Goal: Task Accomplishment & Management: Complete application form

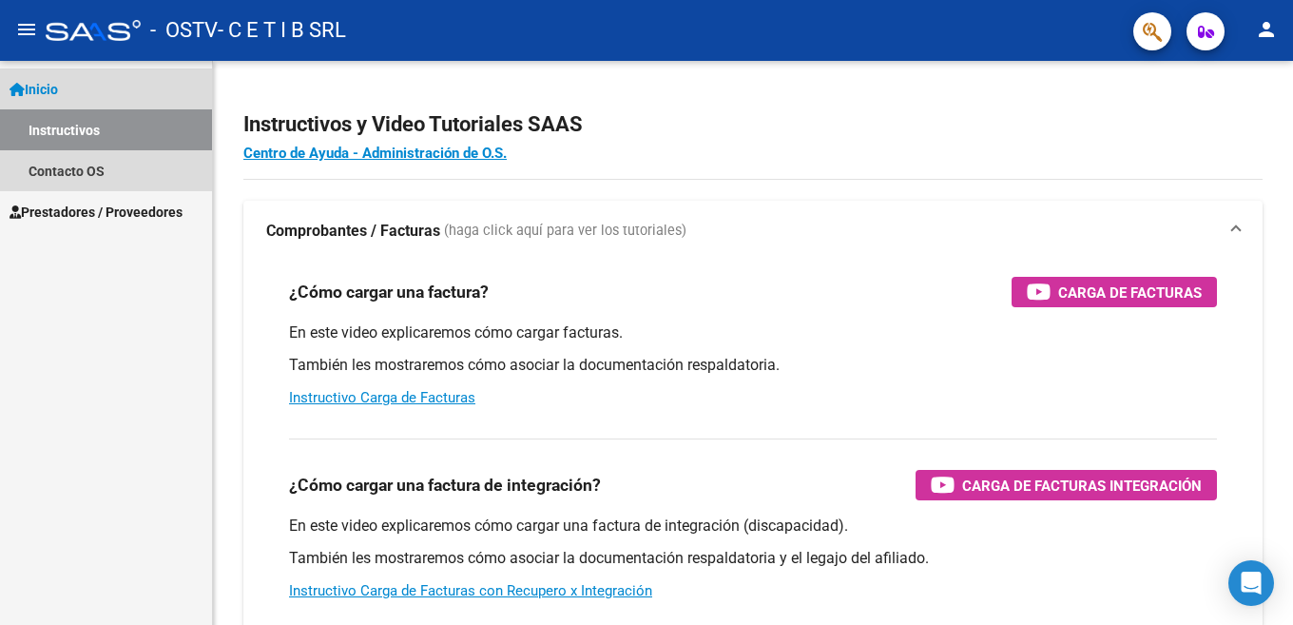
click at [48, 130] on link "Instructivos" at bounding box center [106, 129] width 212 height 41
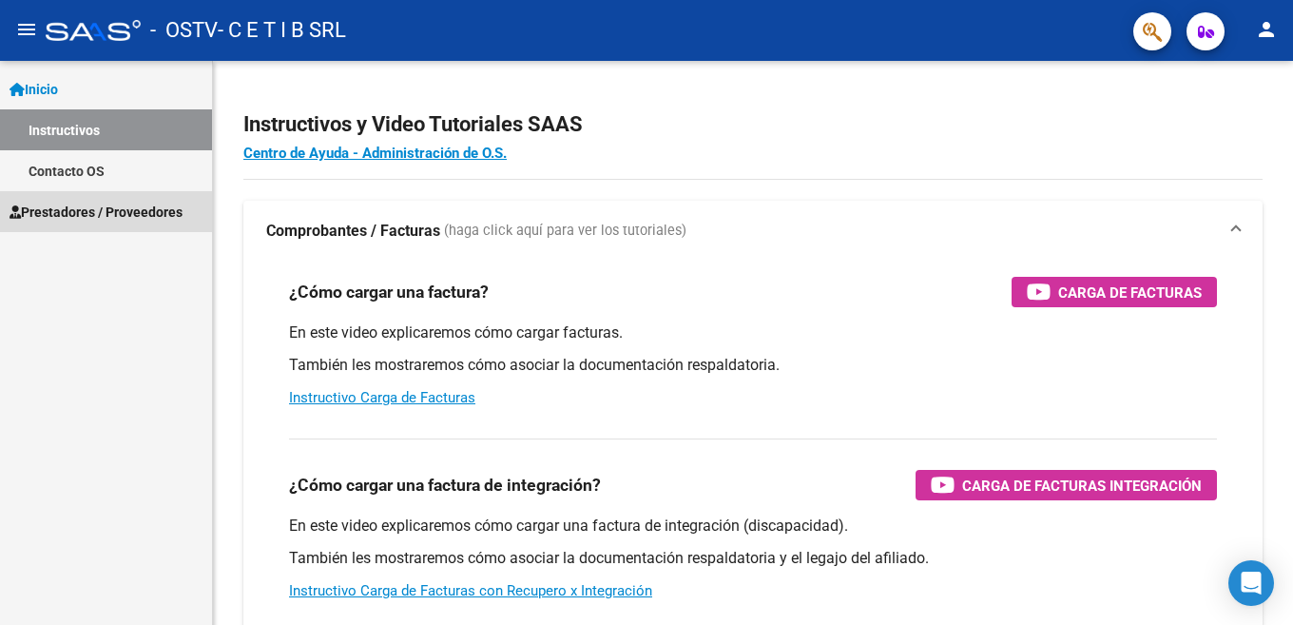
click at [65, 219] on span "Prestadores / Proveedores" at bounding box center [96, 212] width 173 height 21
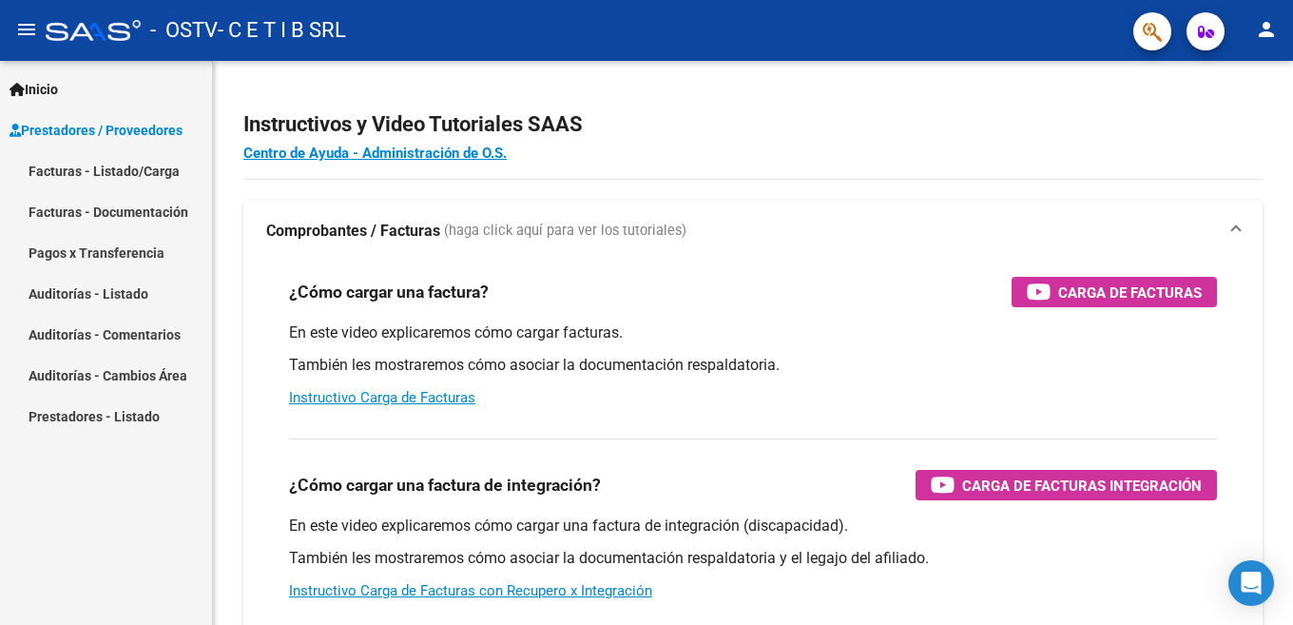
click at [96, 179] on link "Facturas - Listado/Carga" at bounding box center [106, 170] width 212 height 41
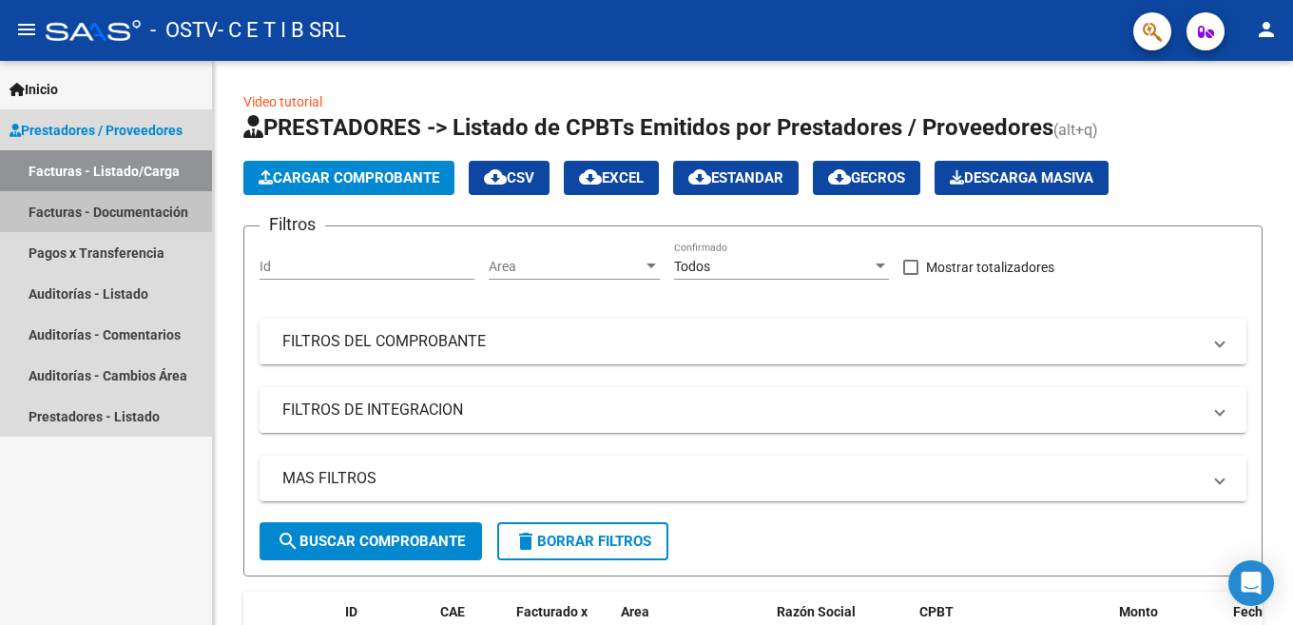
click at [131, 198] on link "Facturas - Documentación" at bounding box center [106, 211] width 212 height 41
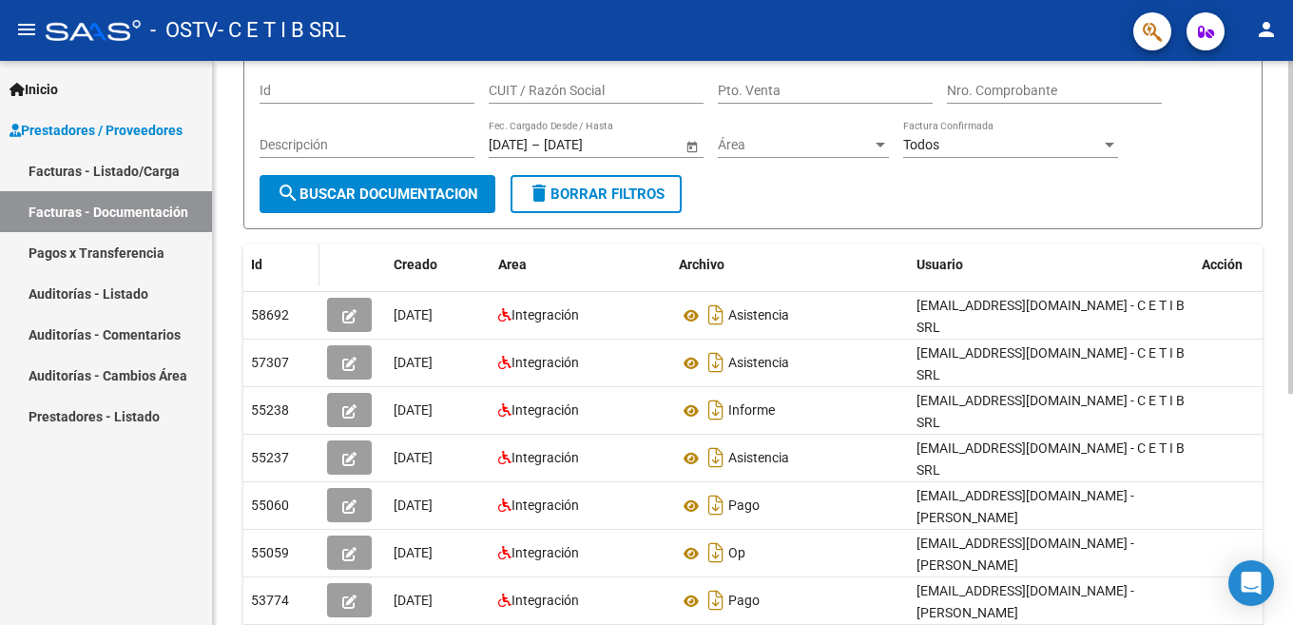
scroll to position [190, 0]
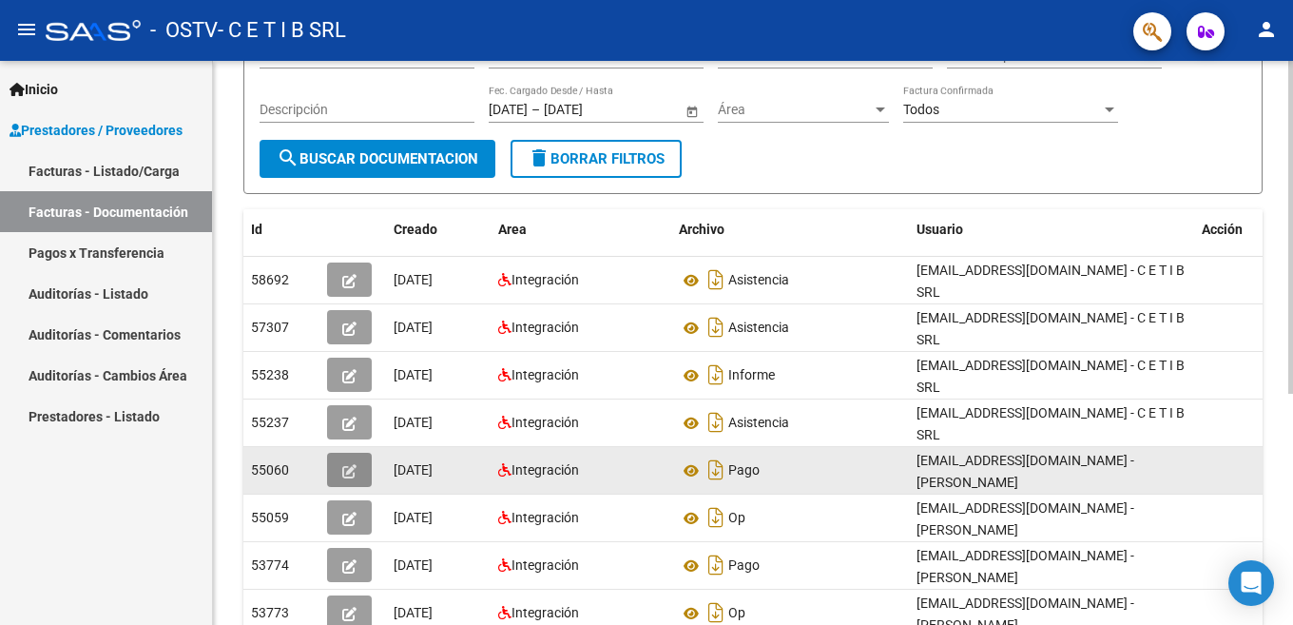
click at [340, 453] on button "button" at bounding box center [349, 470] width 45 height 34
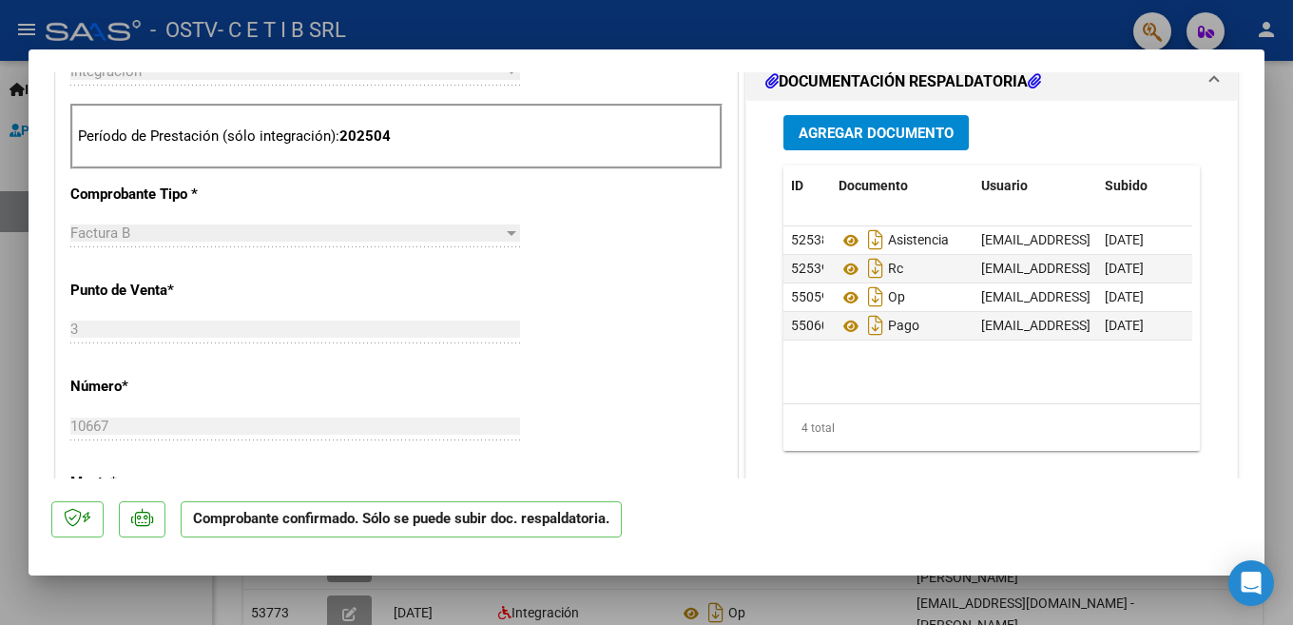
scroll to position [856, 0]
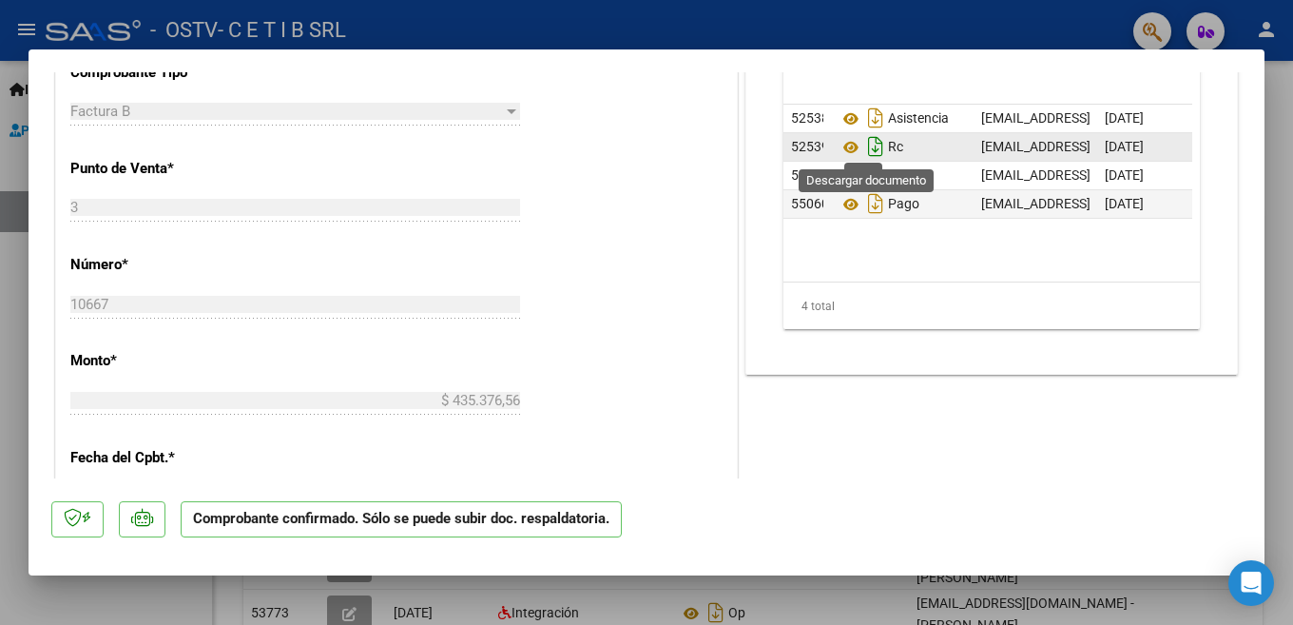
click at [875, 136] on icon "Descargar documento" at bounding box center [876, 146] width 25 height 30
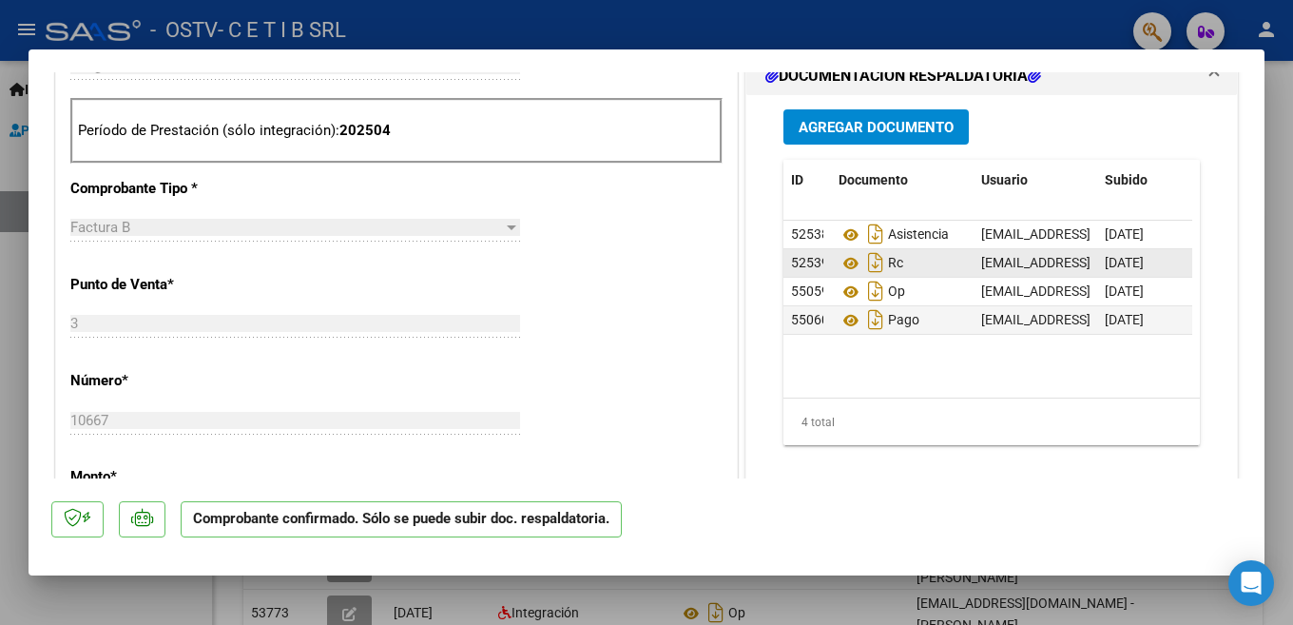
scroll to position [476, 0]
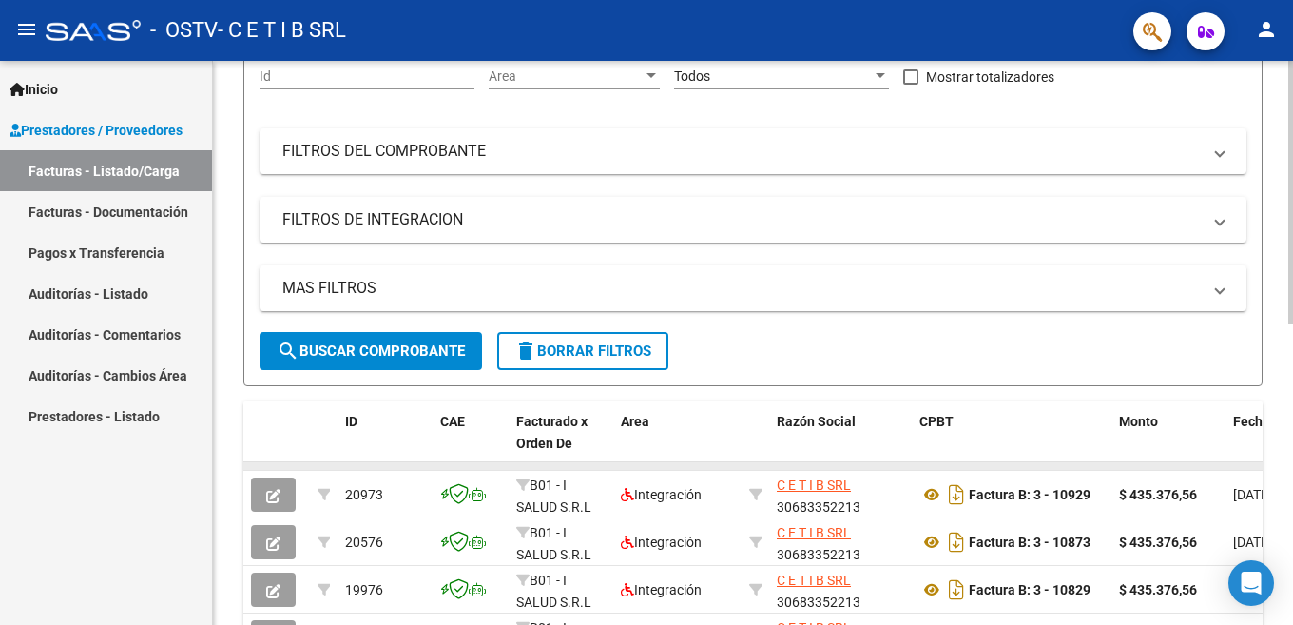
scroll to position [380, 0]
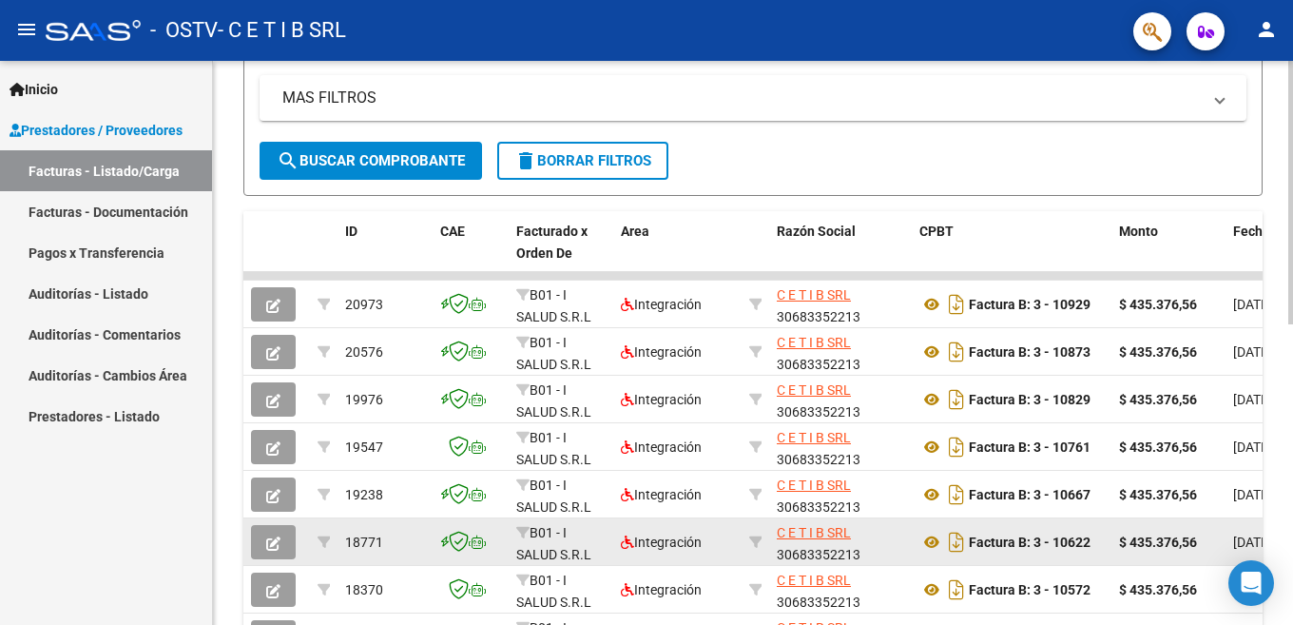
click at [271, 538] on icon "button" at bounding box center [273, 543] width 14 height 14
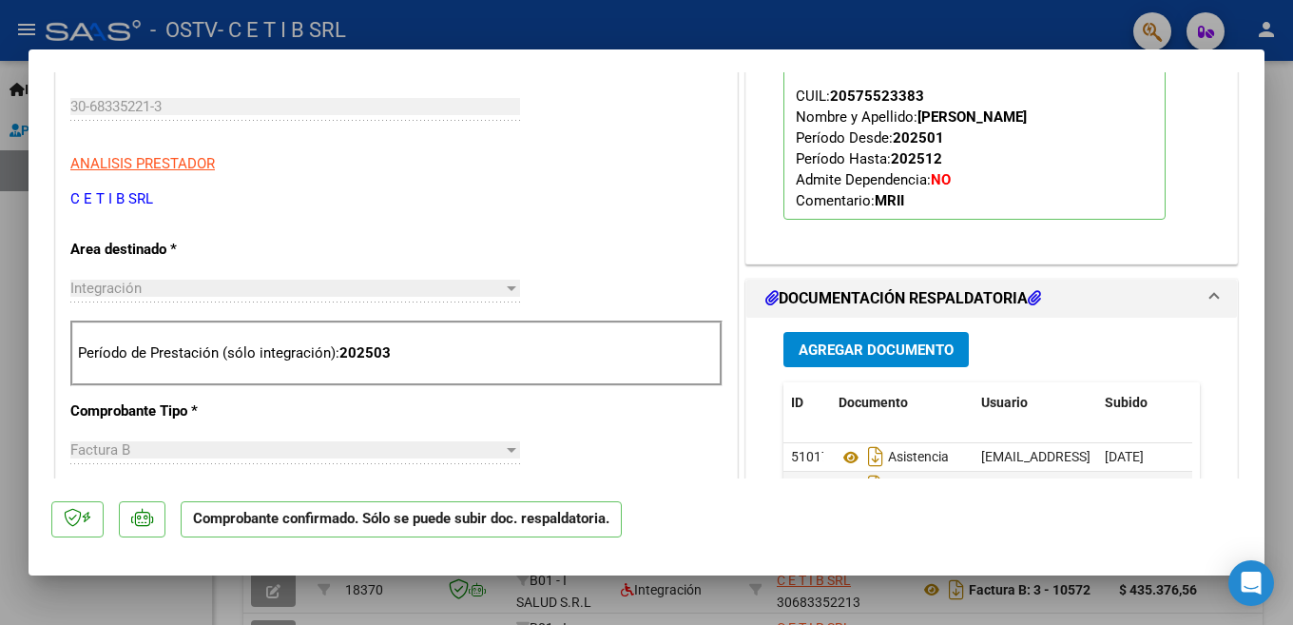
scroll to position [666, 0]
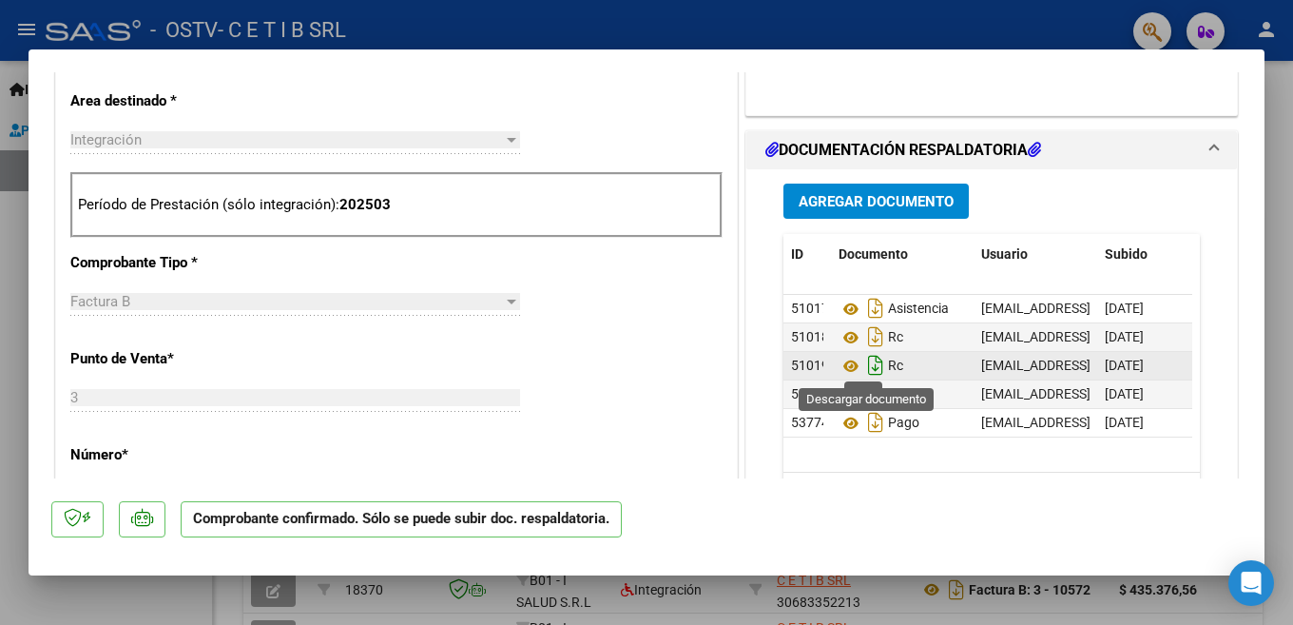
click at [864, 365] on icon "Descargar documento" at bounding box center [876, 365] width 25 height 30
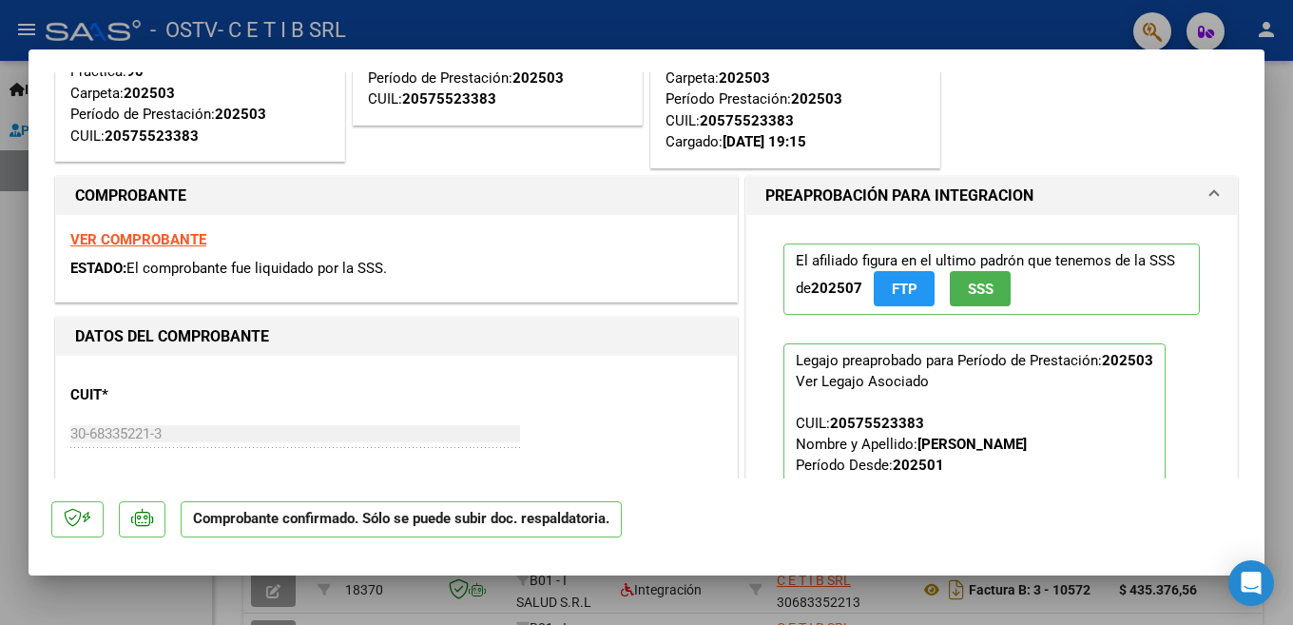
scroll to position [0, 0]
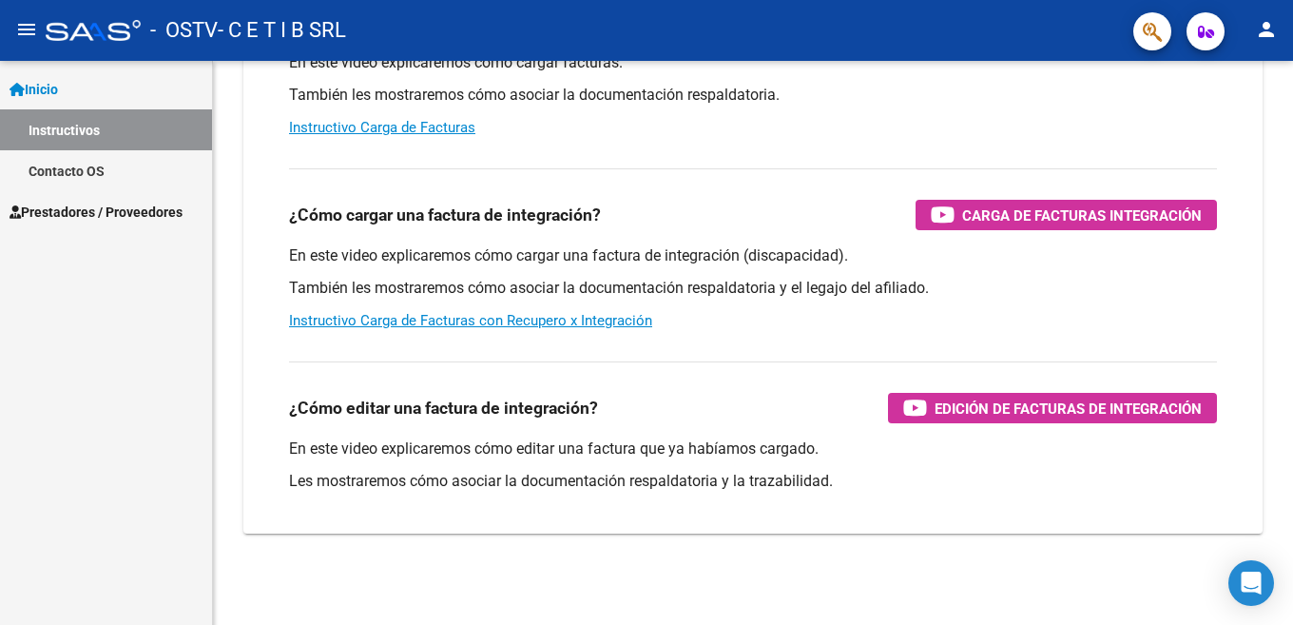
scroll to position [270, 0]
click at [61, 200] on link "Prestadores / Proveedores" at bounding box center [106, 211] width 212 height 41
click at [107, 204] on span "Prestadores / Proveedores" at bounding box center [96, 212] width 173 height 21
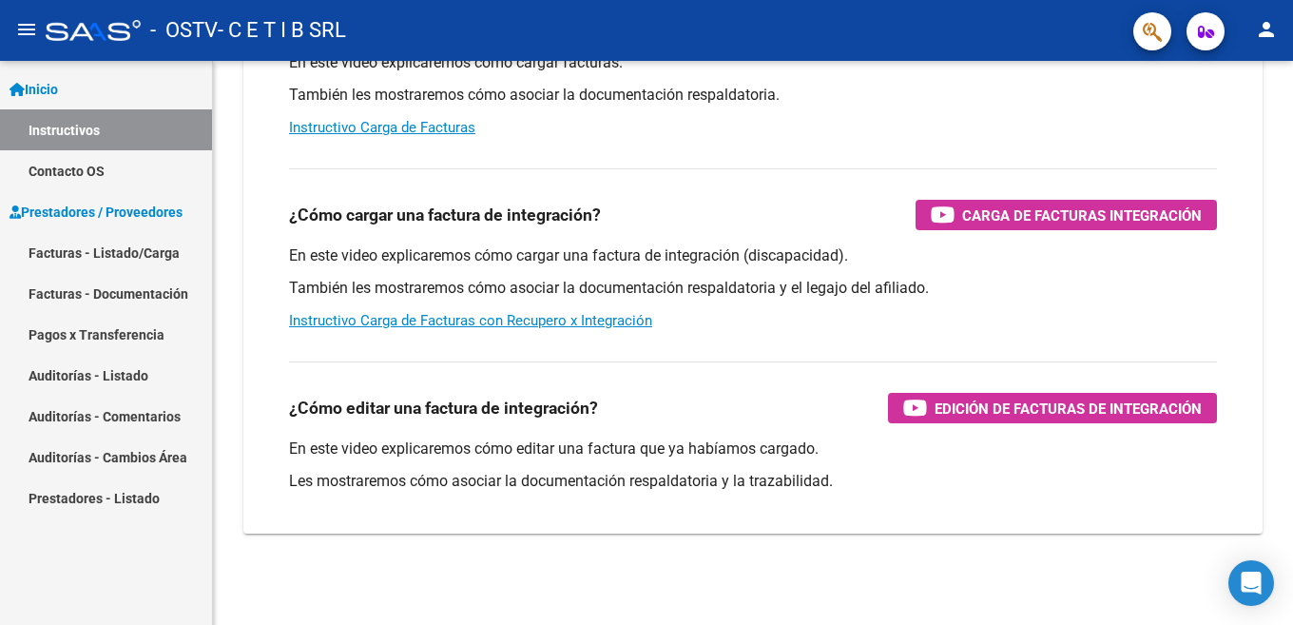
click at [91, 252] on link "Facturas - Listado/Carga" at bounding box center [106, 252] width 212 height 41
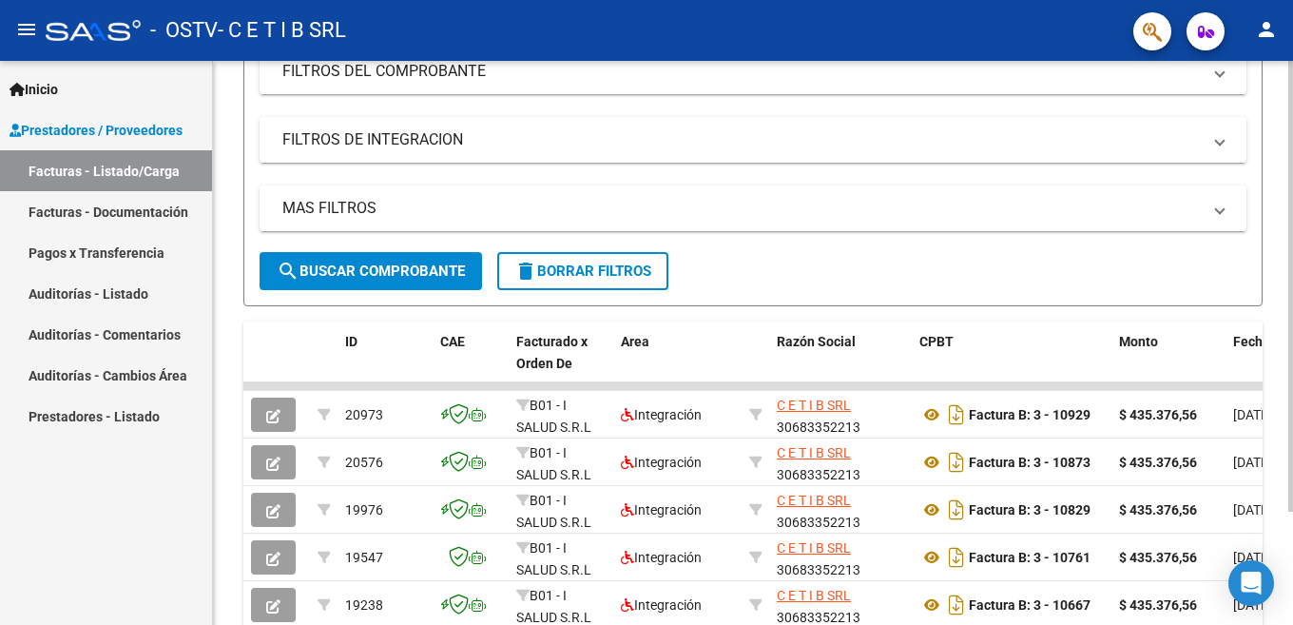
scroll to position [380, 0]
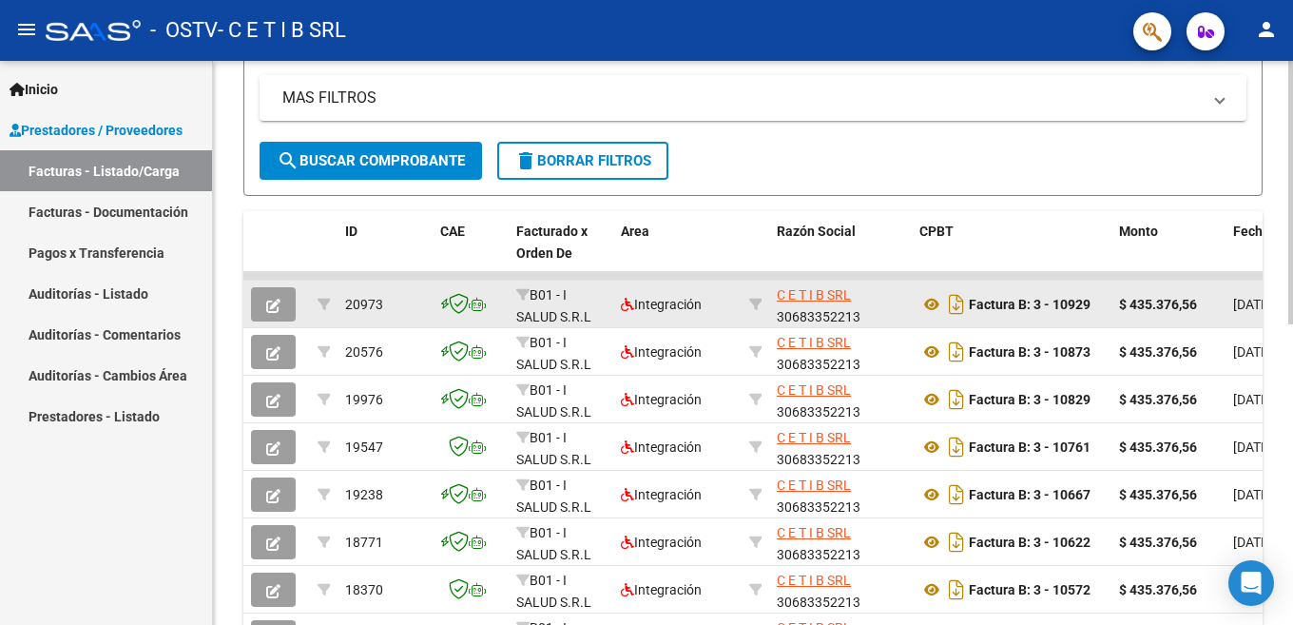
click at [281, 301] on button "button" at bounding box center [273, 304] width 45 height 34
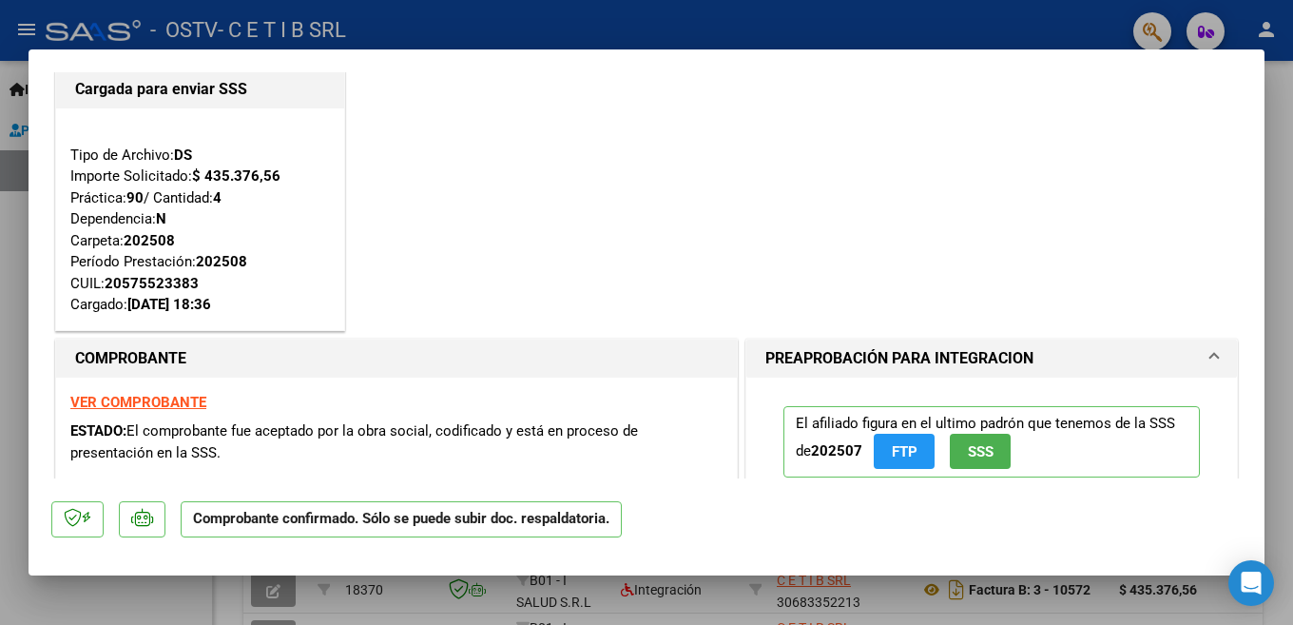
scroll to position [0, 0]
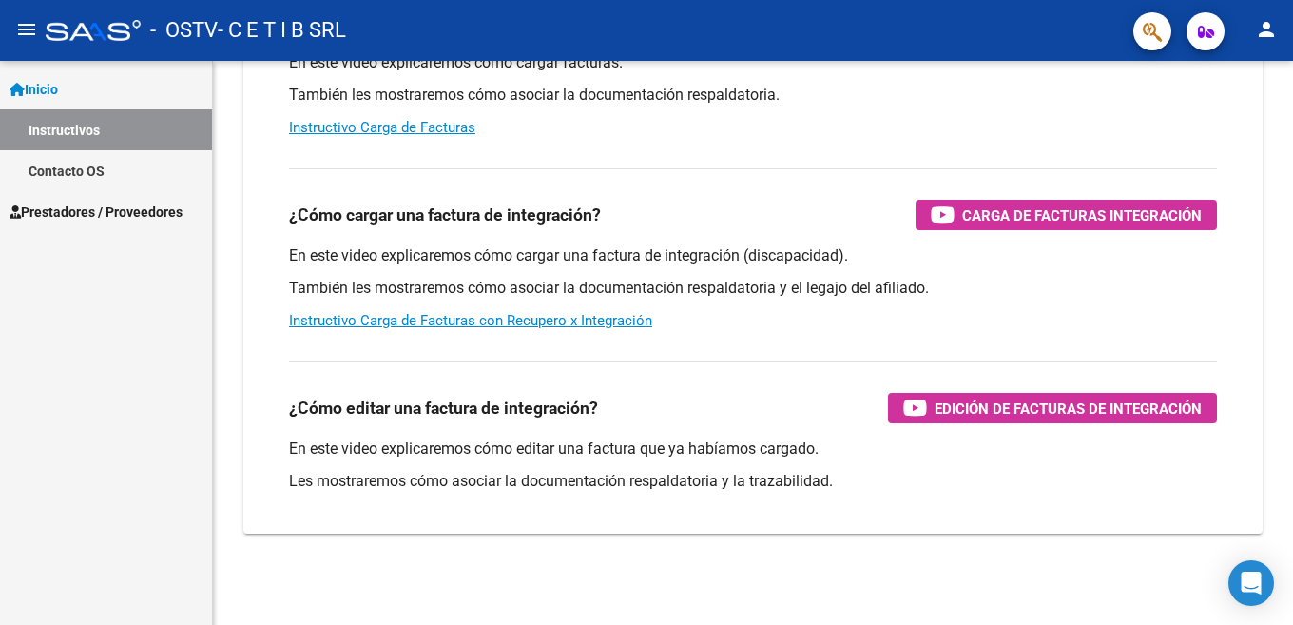
scroll to position [270, 0]
click at [47, 211] on span "Prestadores / Proveedores" at bounding box center [96, 212] width 173 height 21
click at [135, 209] on span "Prestadores / Proveedores" at bounding box center [96, 212] width 173 height 21
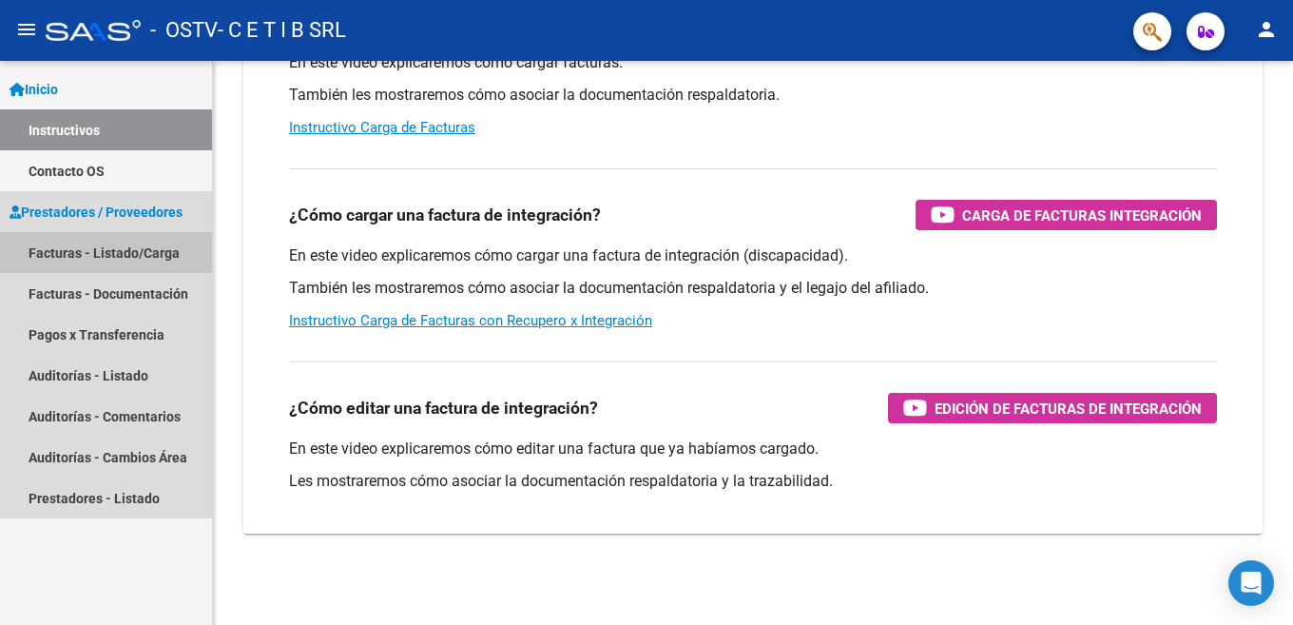
click at [120, 254] on link "Facturas - Listado/Carga" at bounding box center [106, 252] width 212 height 41
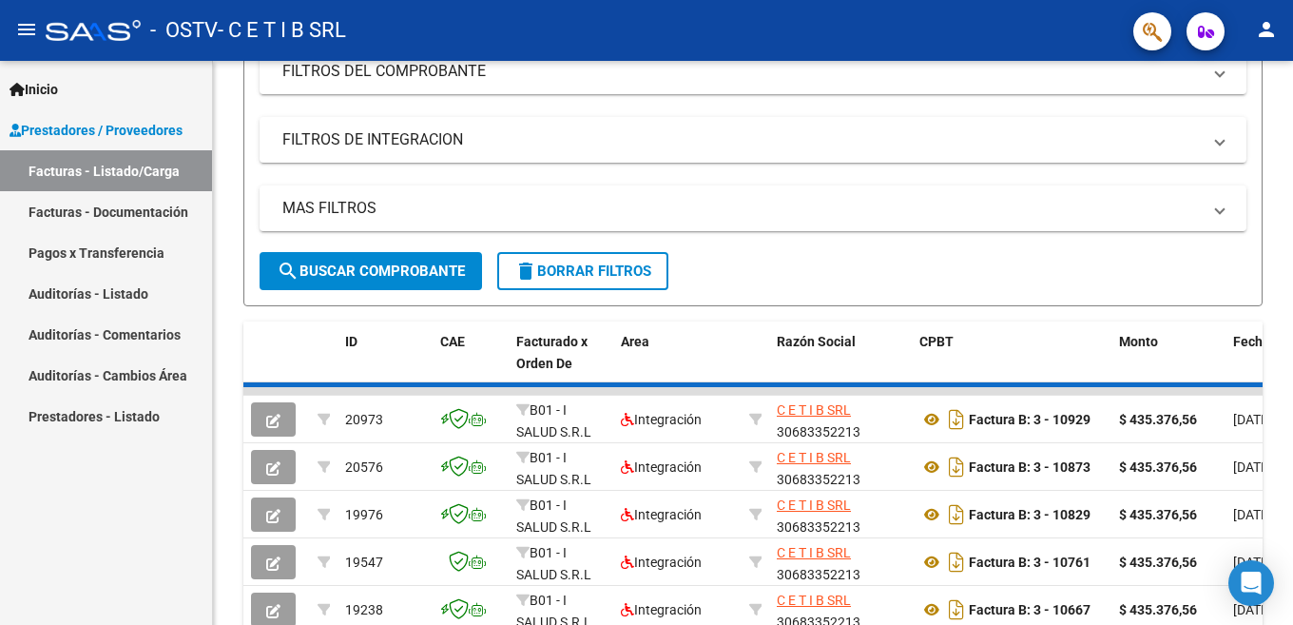
scroll to position [380, 0]
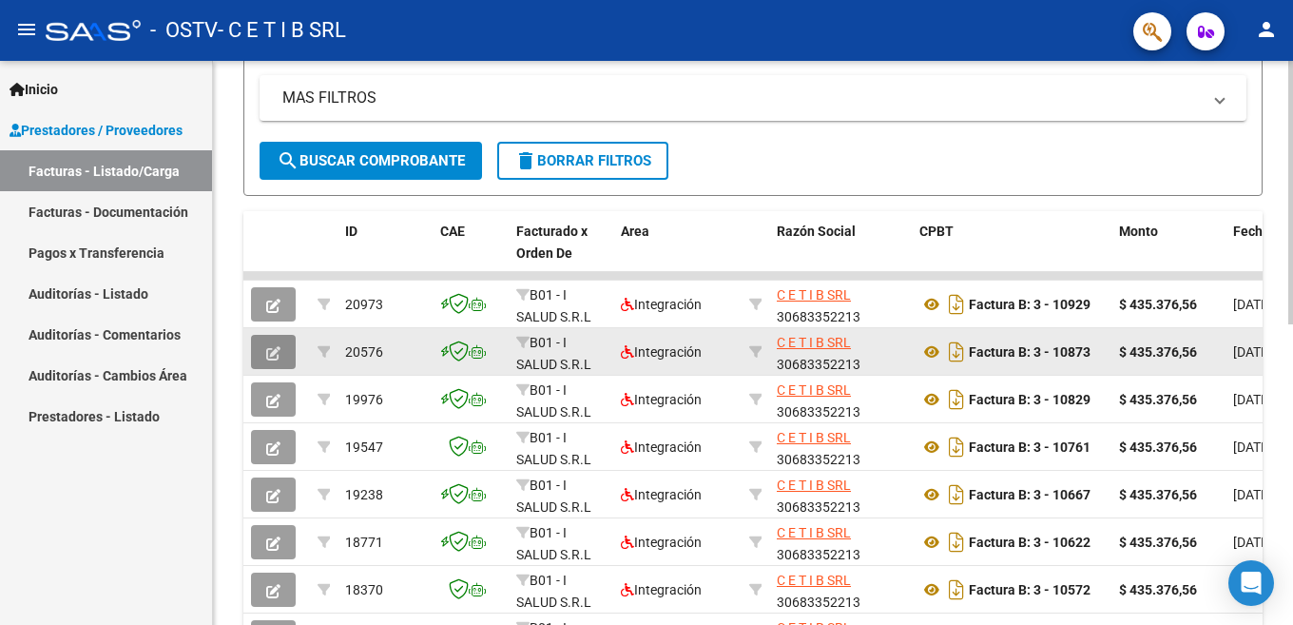
click at [260, 347] on button "button" at bounding box center [273, 352] width 45 height 34
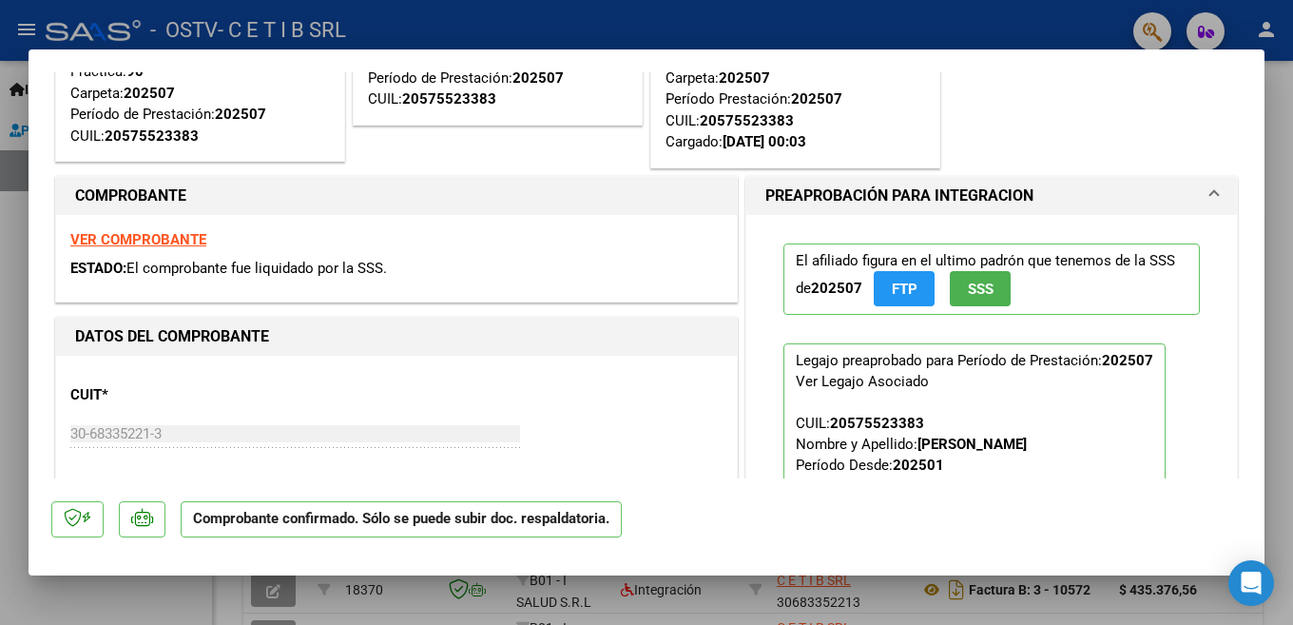
scroll to position [0, 0]
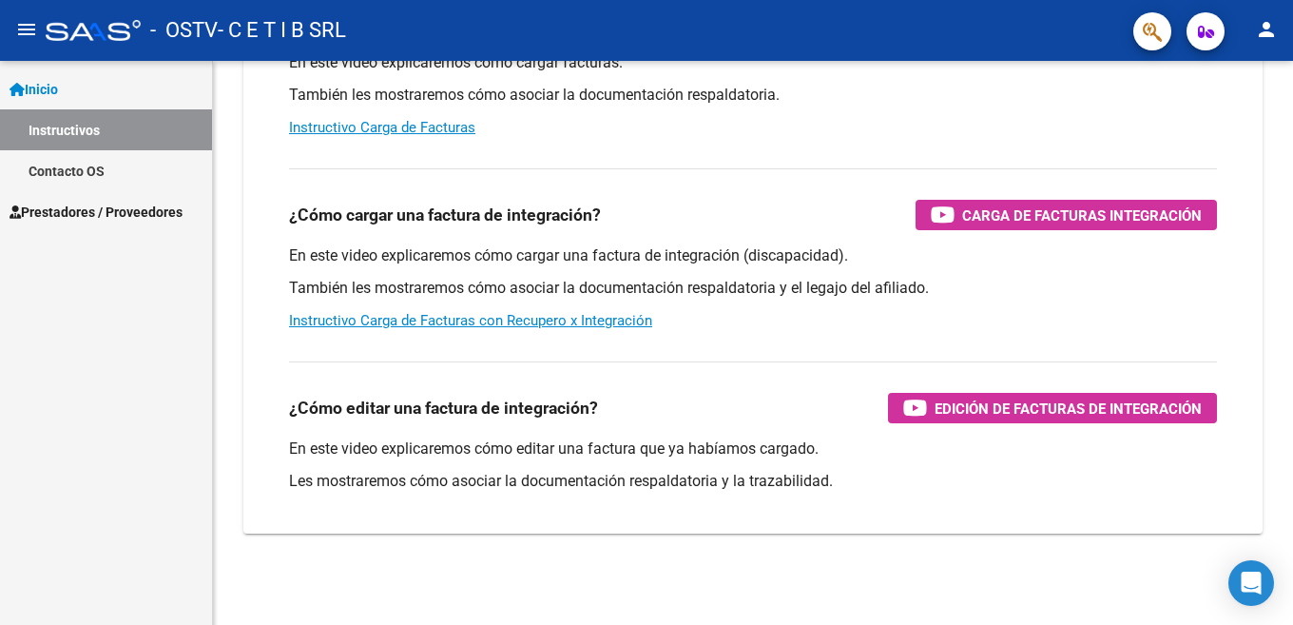
scroll to position [270, 0]
click at [87, 209] on span "Prestadores / Proveedores" at bounding box center [96, 212] width 173 height 21
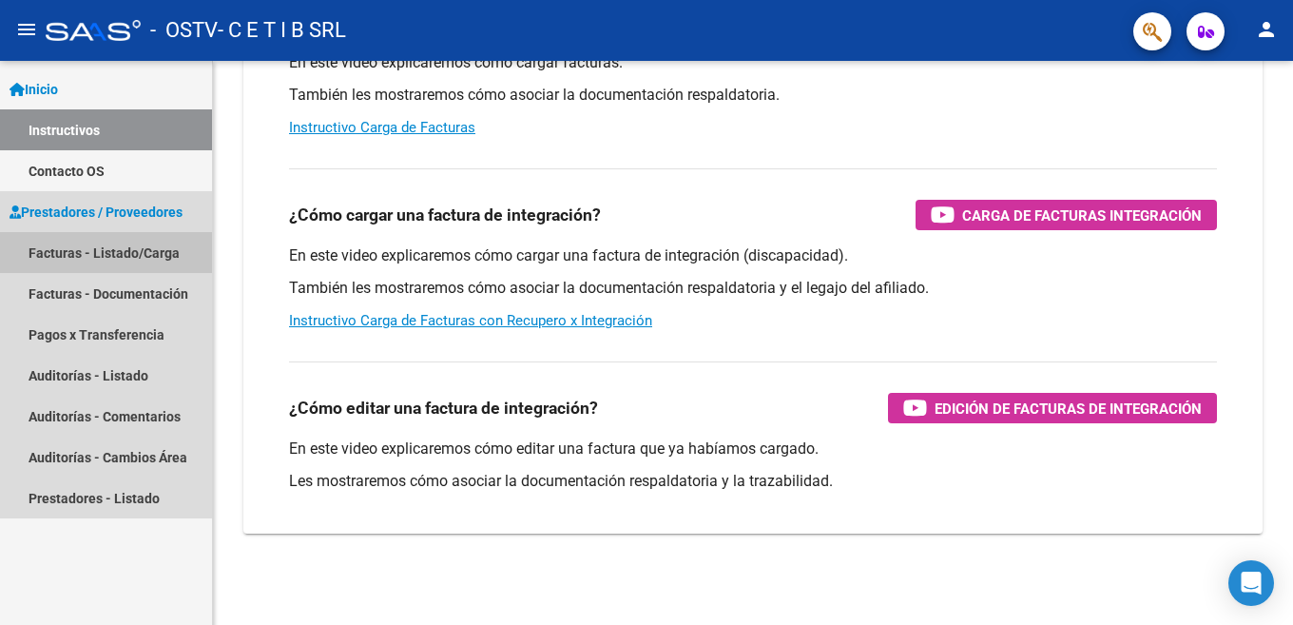
click at [86, 253] on link "Facturas - Listado/Carga" at bounding box center [106, 252] width 212 height 41
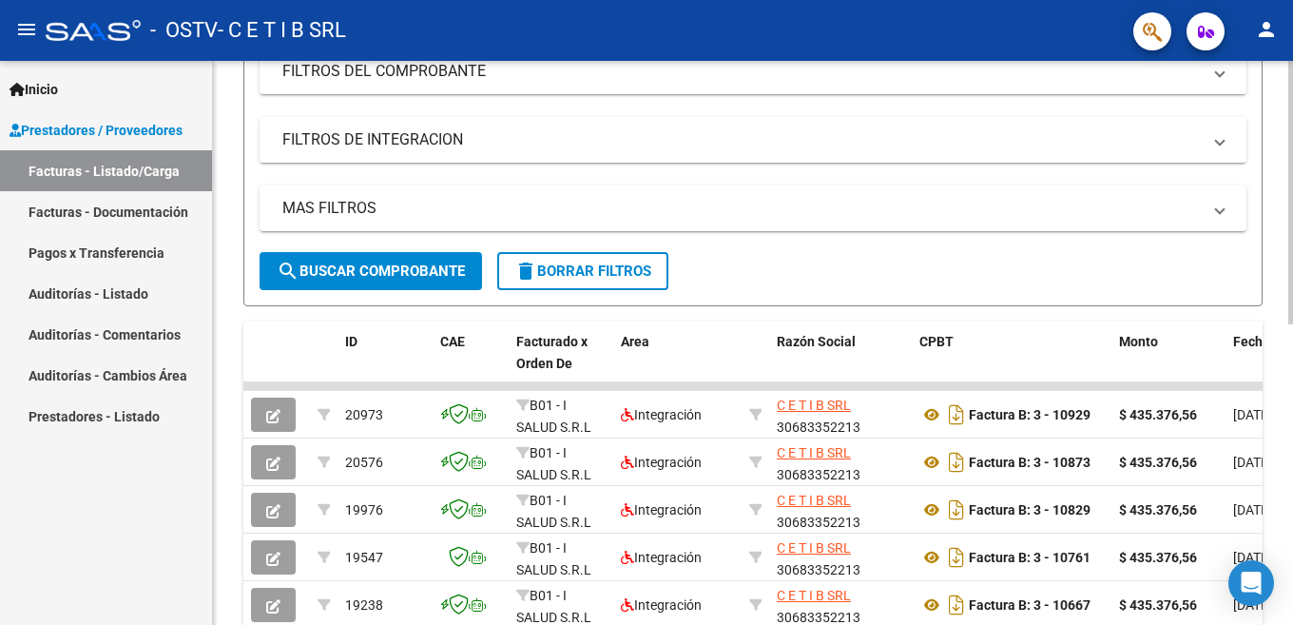
scroll to position [380, 0]
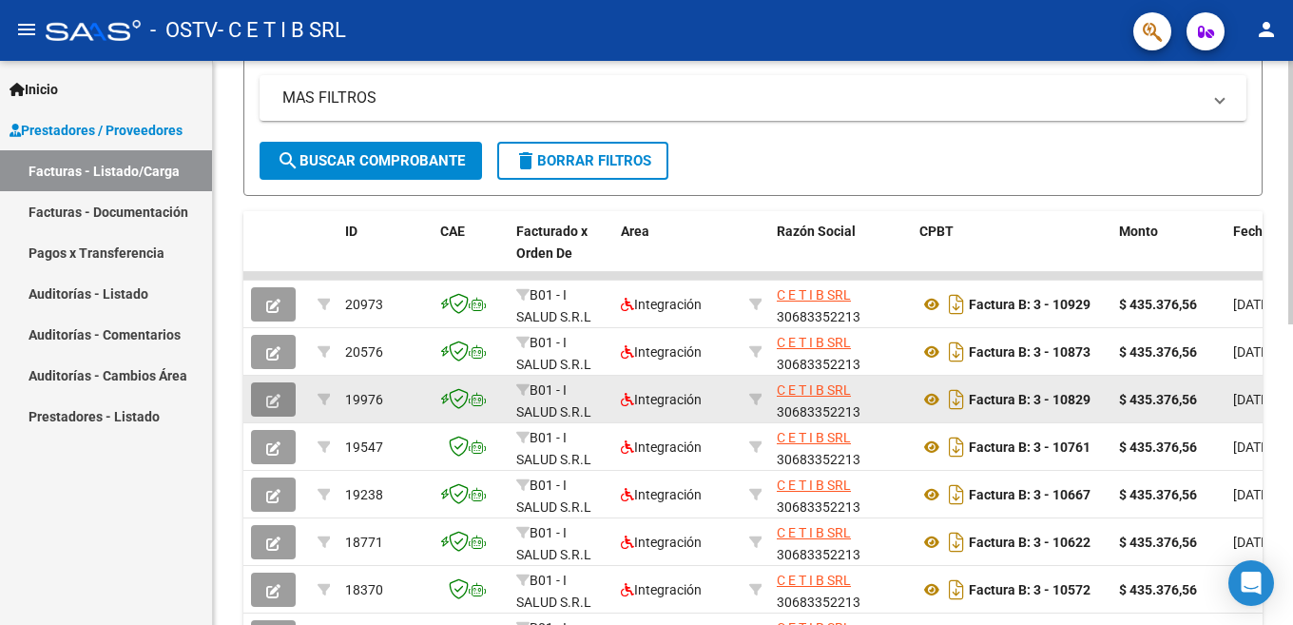
click at [275, 403] on icon "button" at bounding box center [273, 401] width 14 height 14
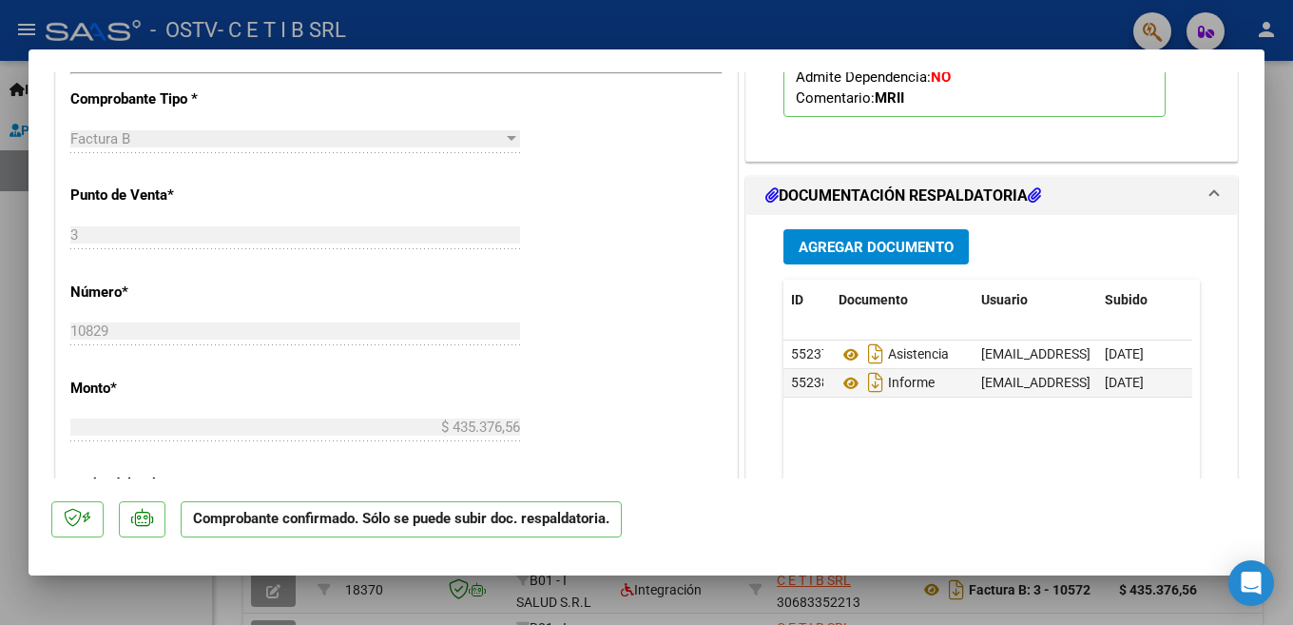
scroll to position [856, 0]
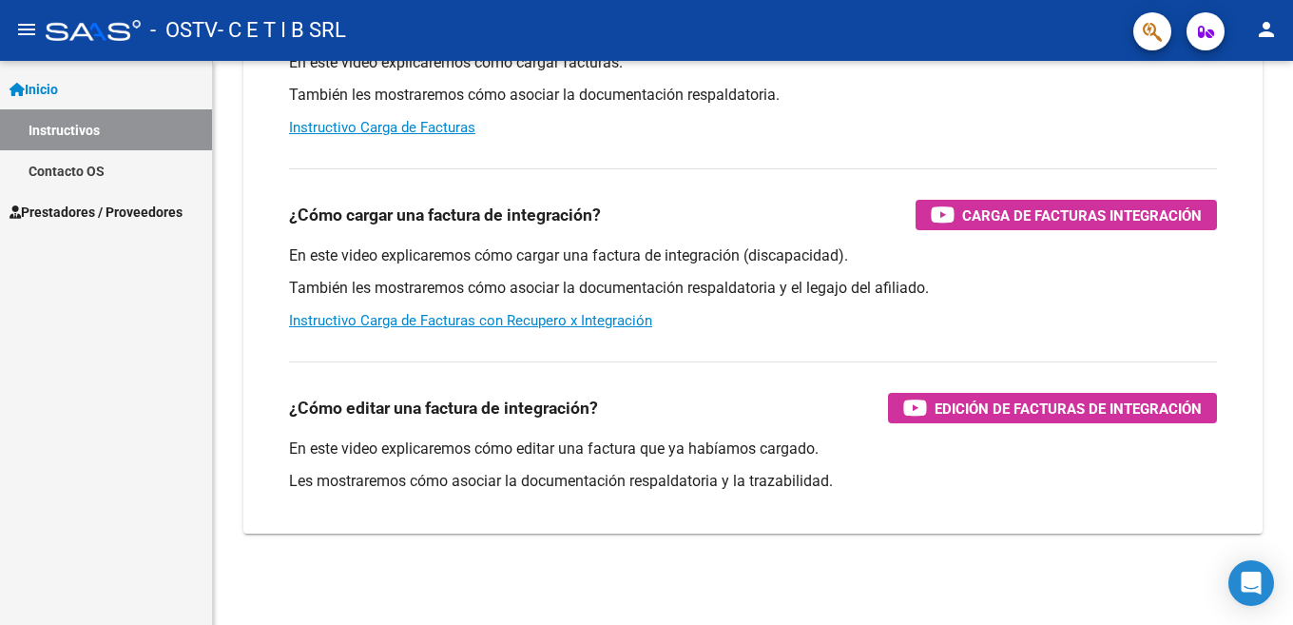
scroll to position [270, 0]
click at [96, 200] on link "Prestadores / Proveedores" at bounding box center [106, 211] width 212 height 41
click at [87, 198] on link "Prestadores / Proveedores" at bounding box center [106, 211] width 212 height 41
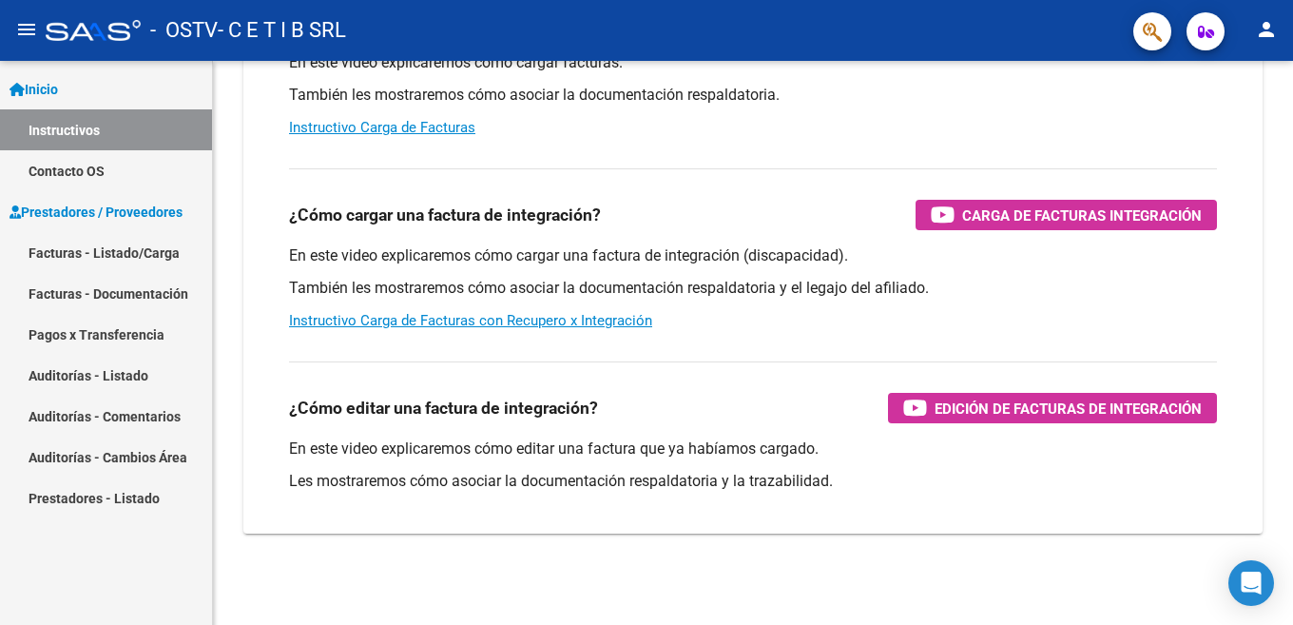
click at [120, 256] on link "Facturas - Listado/Carga" at bounding box center [106, 252] width 212 height 41
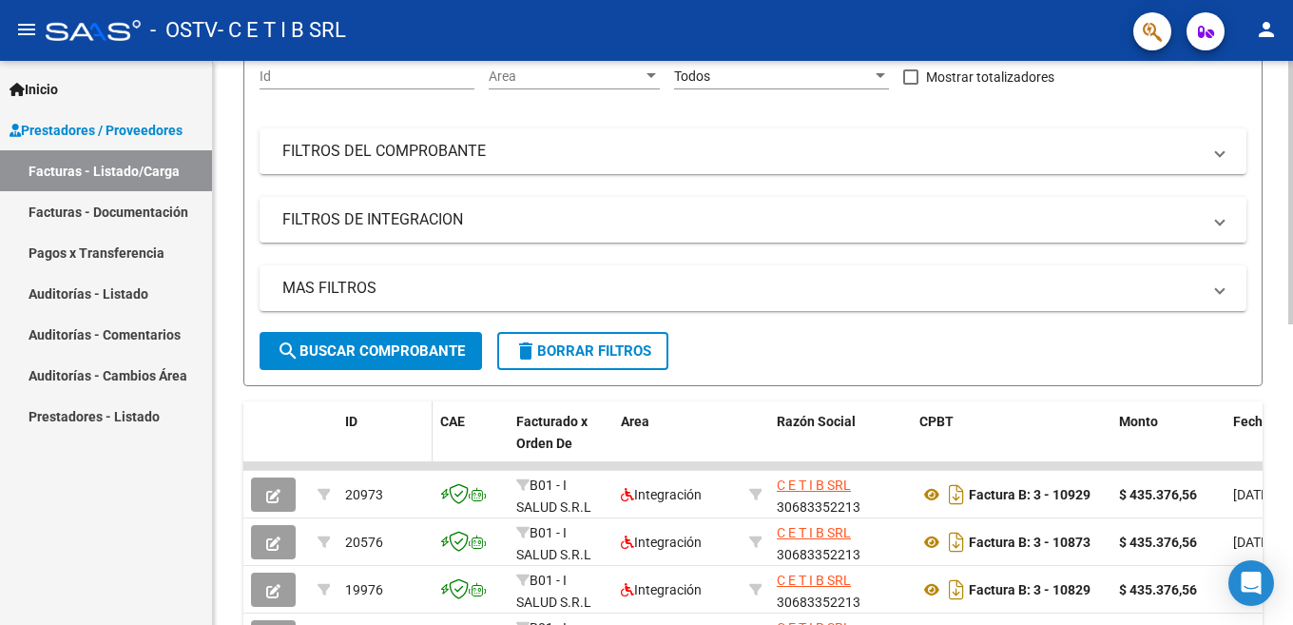
scroll to position [285, 0]
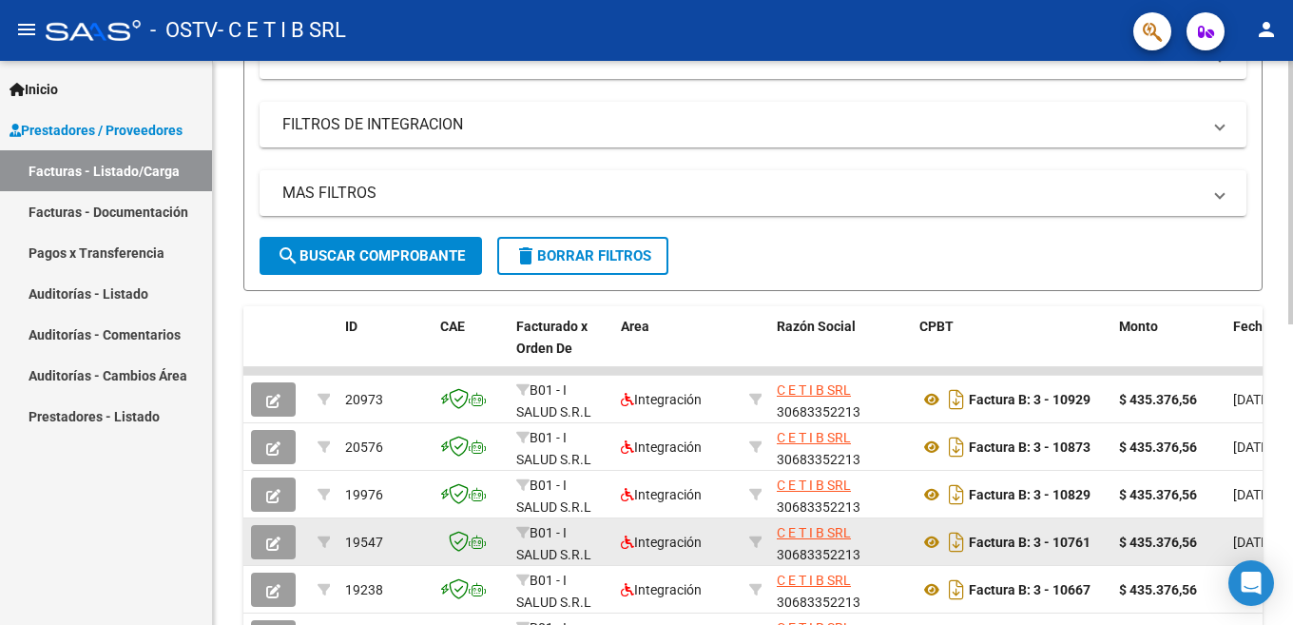
click at [267, 544] on icon "button" at bounding box center [273, 543] width 14 height 14
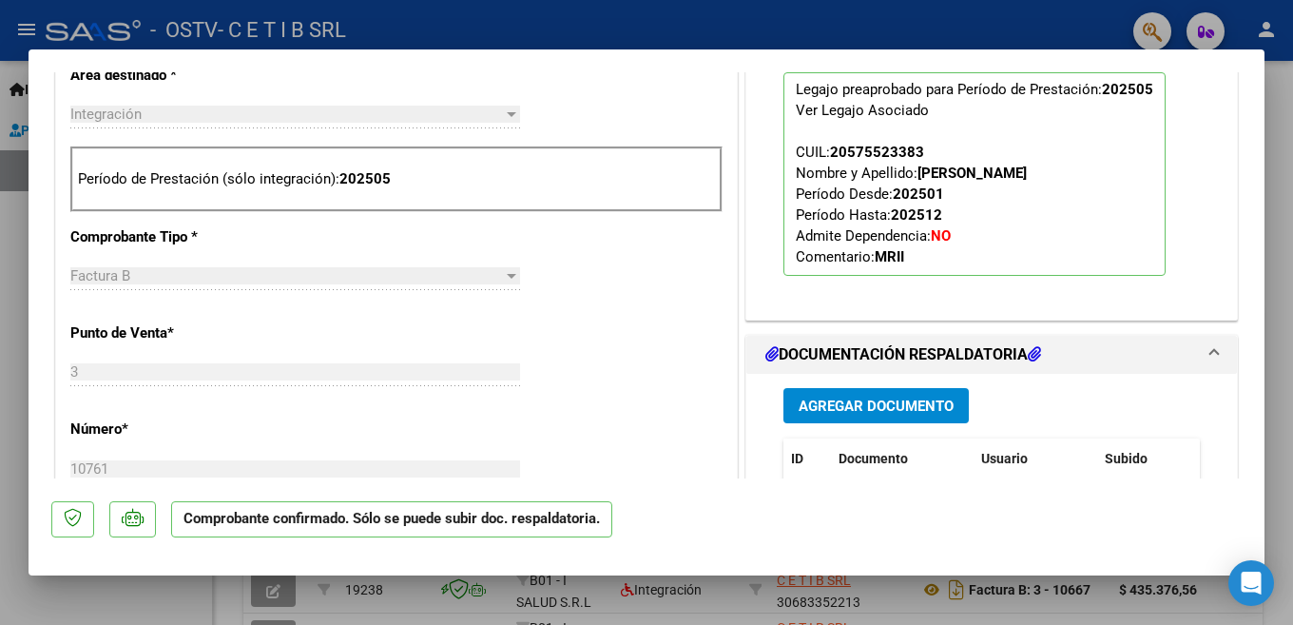
scroll to position [856, 0]
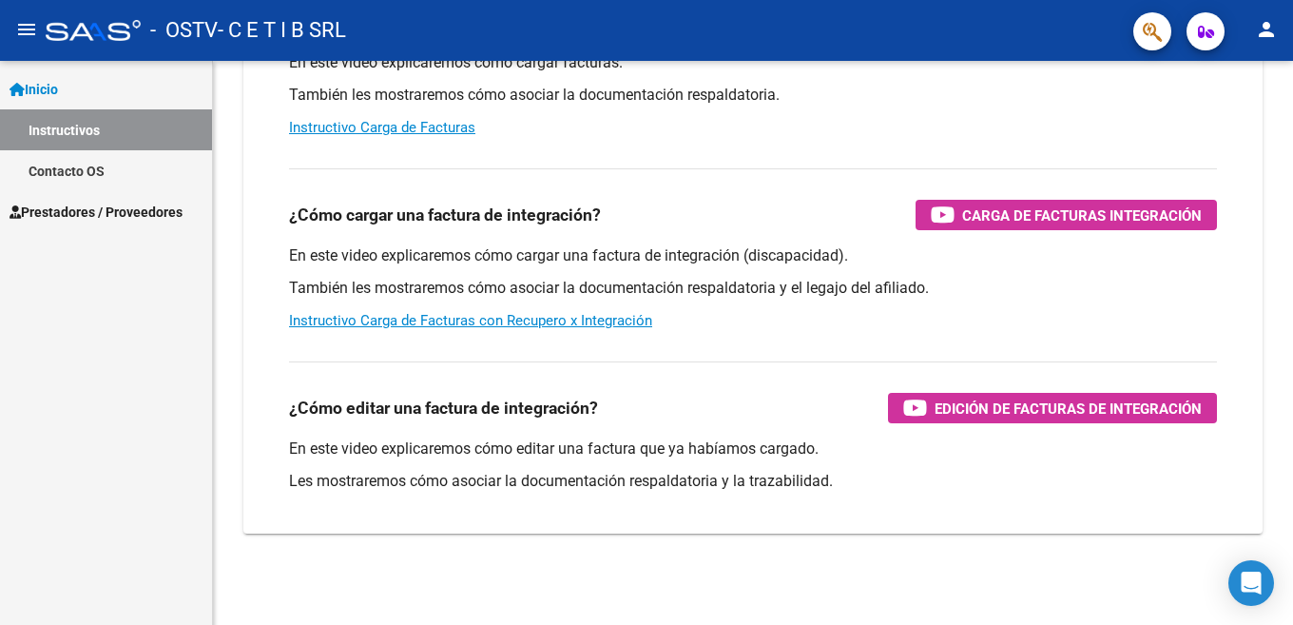
scroll to position [270, 0]
click at [55, 222] on span "Prestadores / Proveedores" at bounding box center [96, 212] width 173 height 21
click at [68, 204] on span "Prestadores / Proveedores" at bounding box center [96, 212] width 173 height 21
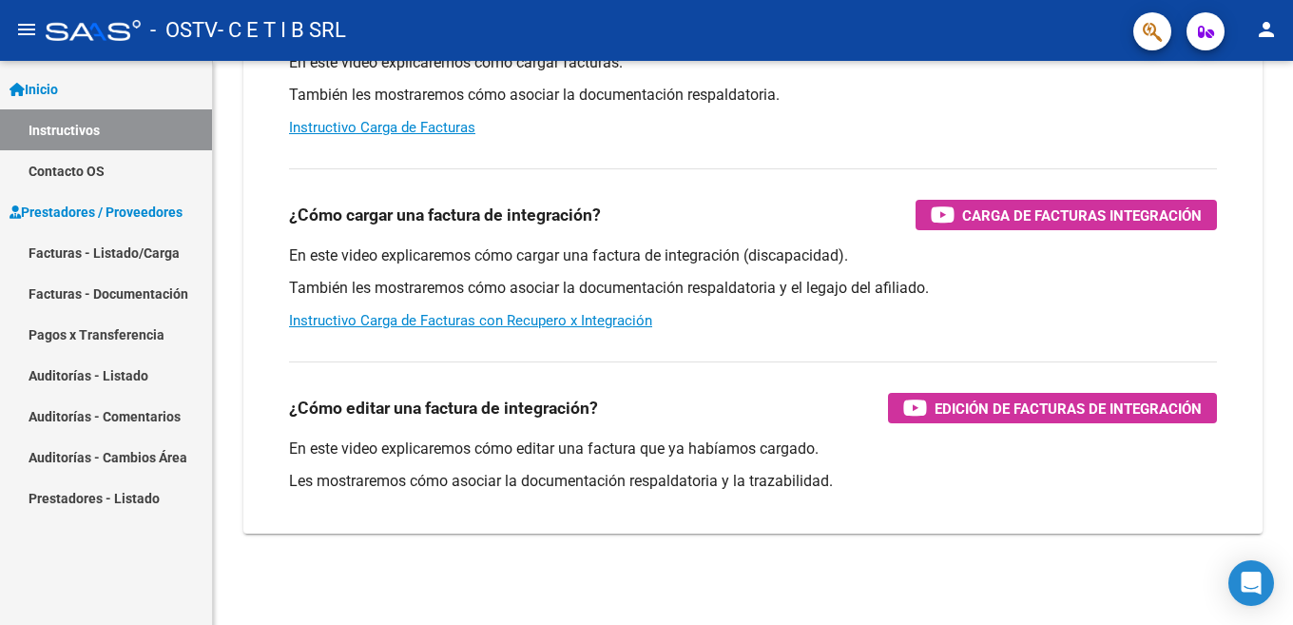
click at [105, 249] on link "Facturas - Listado/Carga" at bounding box center [106, 252] width 212 height 41
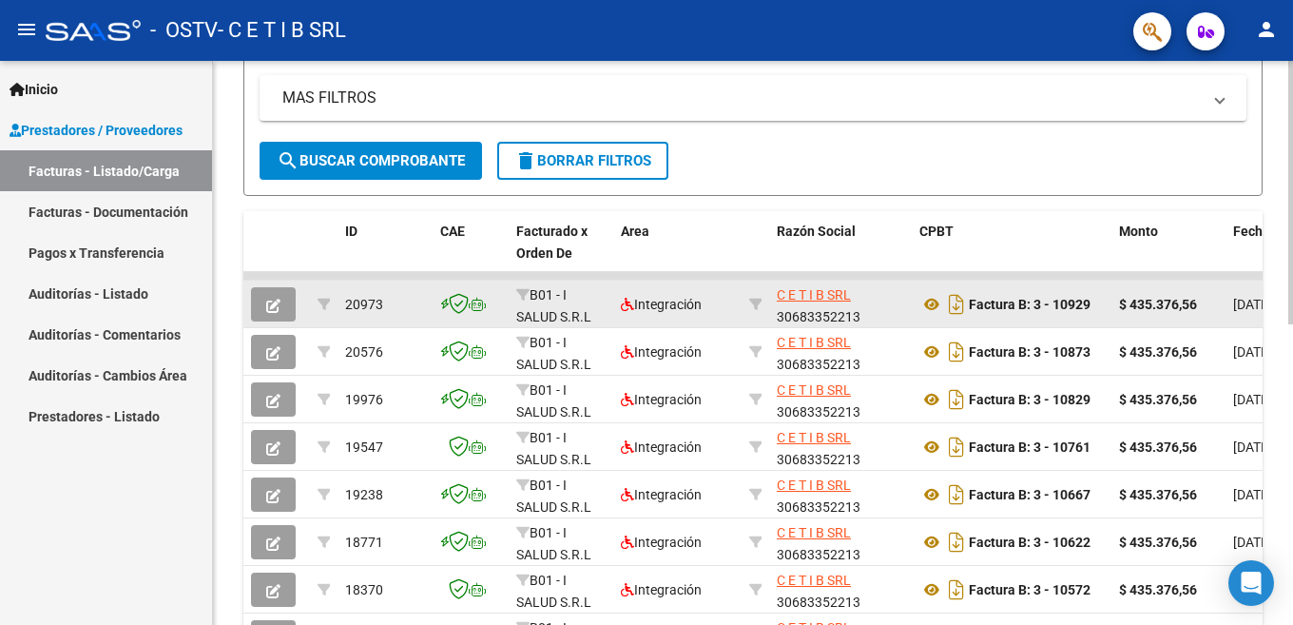
scroll to position [476, 0]
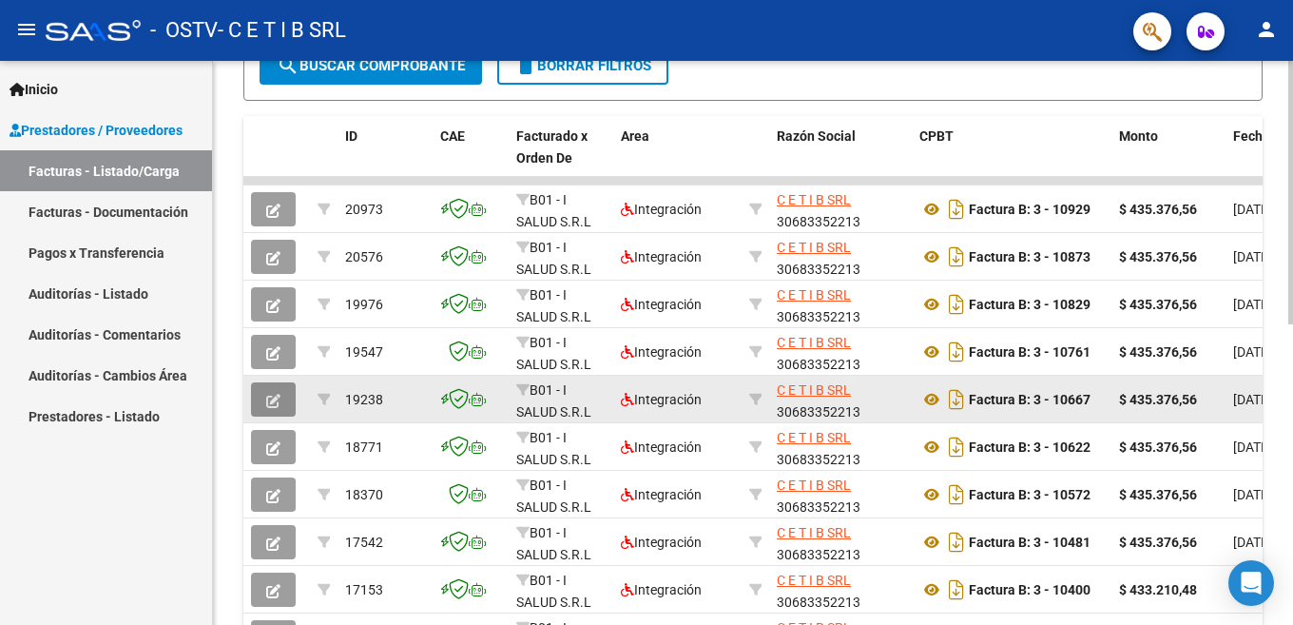
click at [280, 398] on icon "button" at bounding box center [273, 401] width 14 height 14
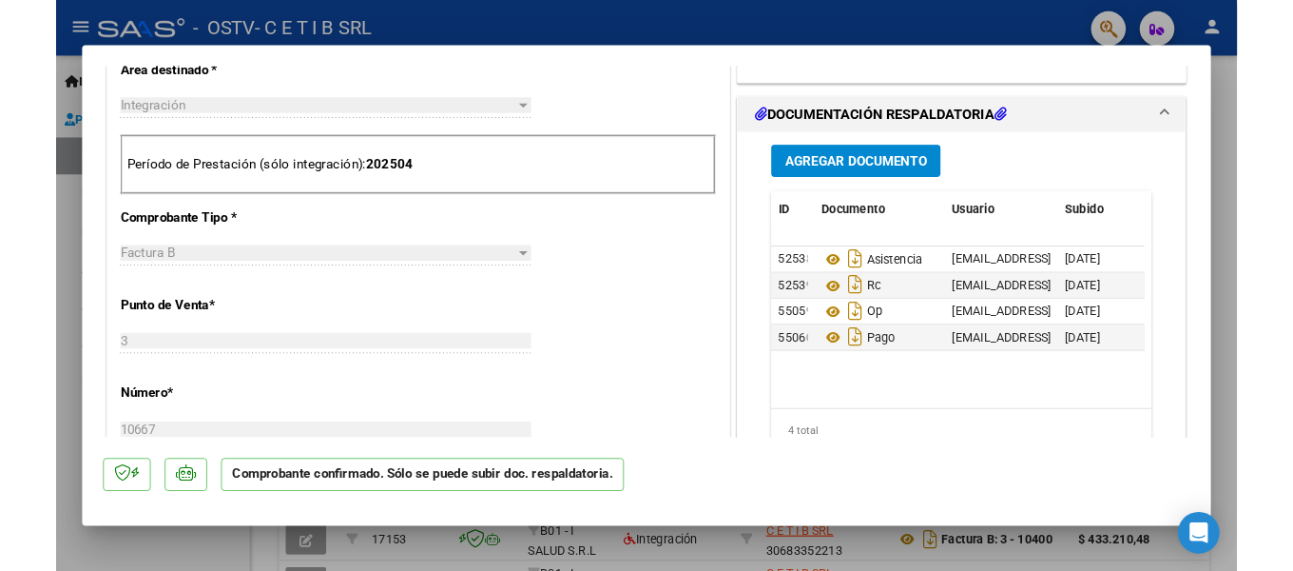
scroll to position [761, 0]
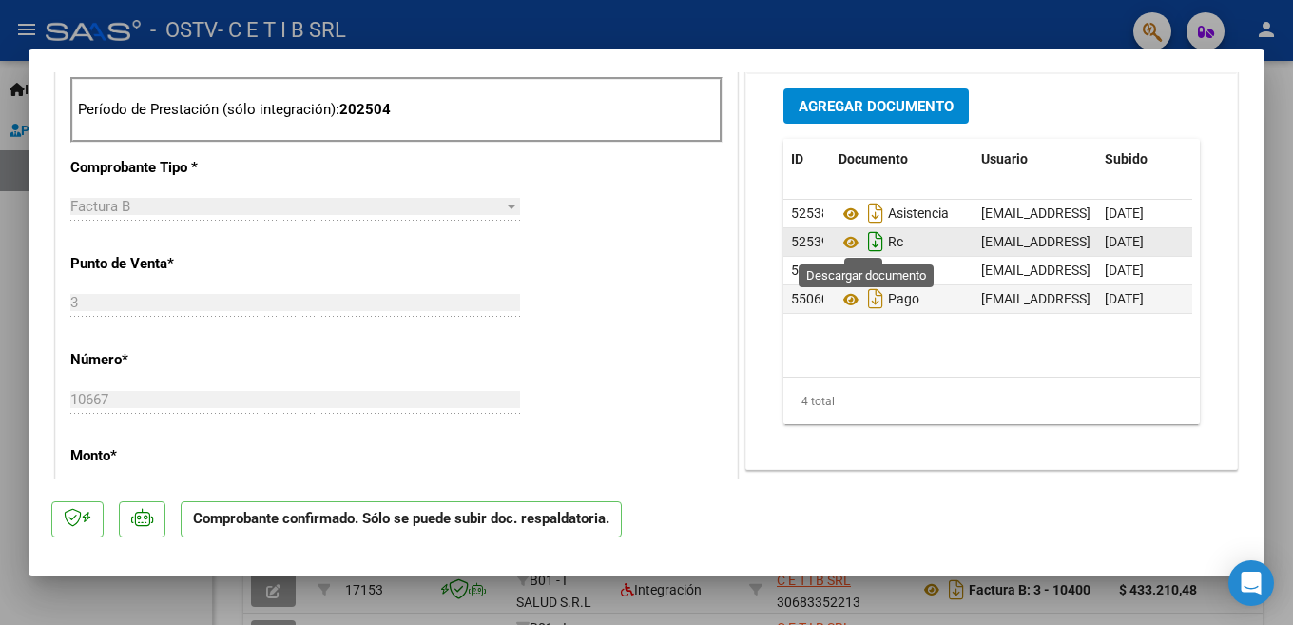
click at [869, 241] on icon "Descargar documento" at bounding box center [876, 241] width 25 height 30
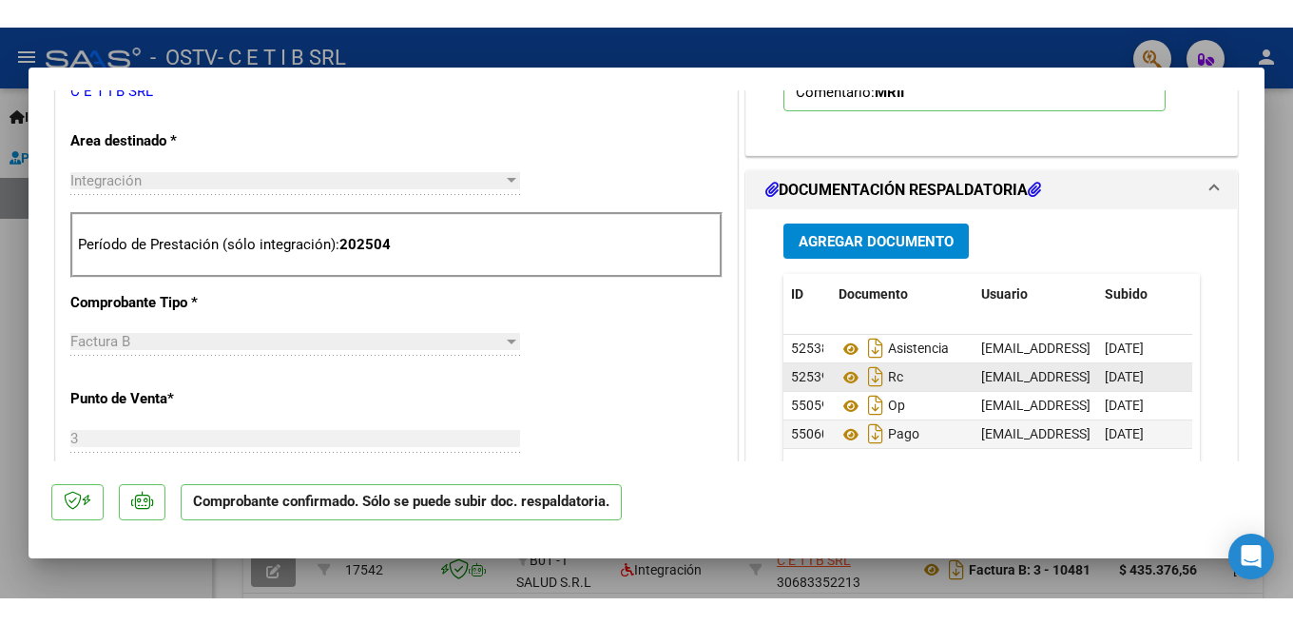
scroll to position [285, 0]
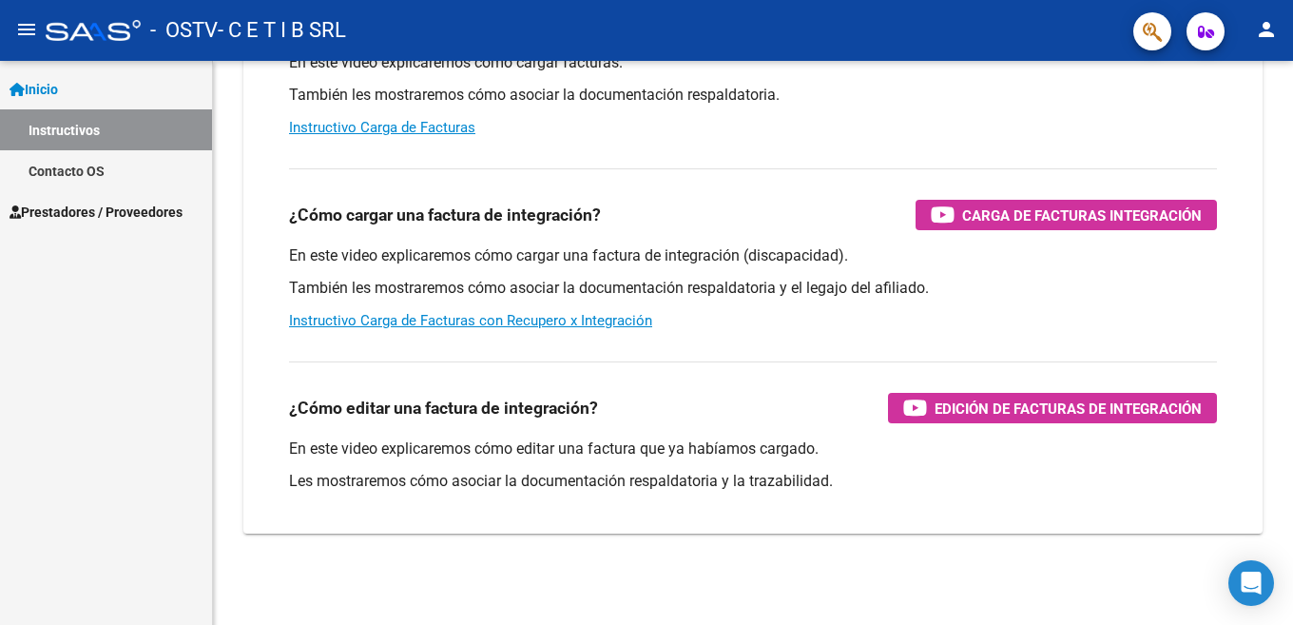
scroll to position [270, 0]
click at [71, 214] on span "Prestadores / Proveedores" at bounding box center [96, 212] width 173 height 21
click at [87, 217] on span "Prestadores / Proveedores" at bounding box center [96, 212] width 173 height 21
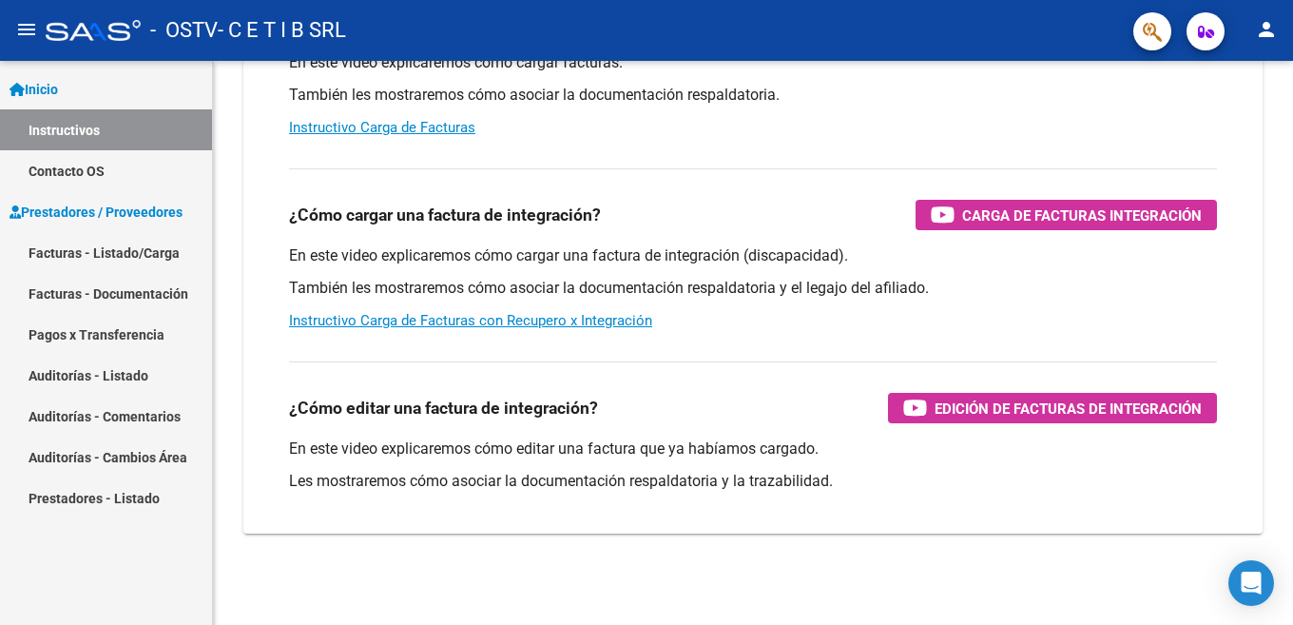
click at [81, 262] on link "Facturas - Listado/Carga" at bounding box center [106, 252] width 212 height 41
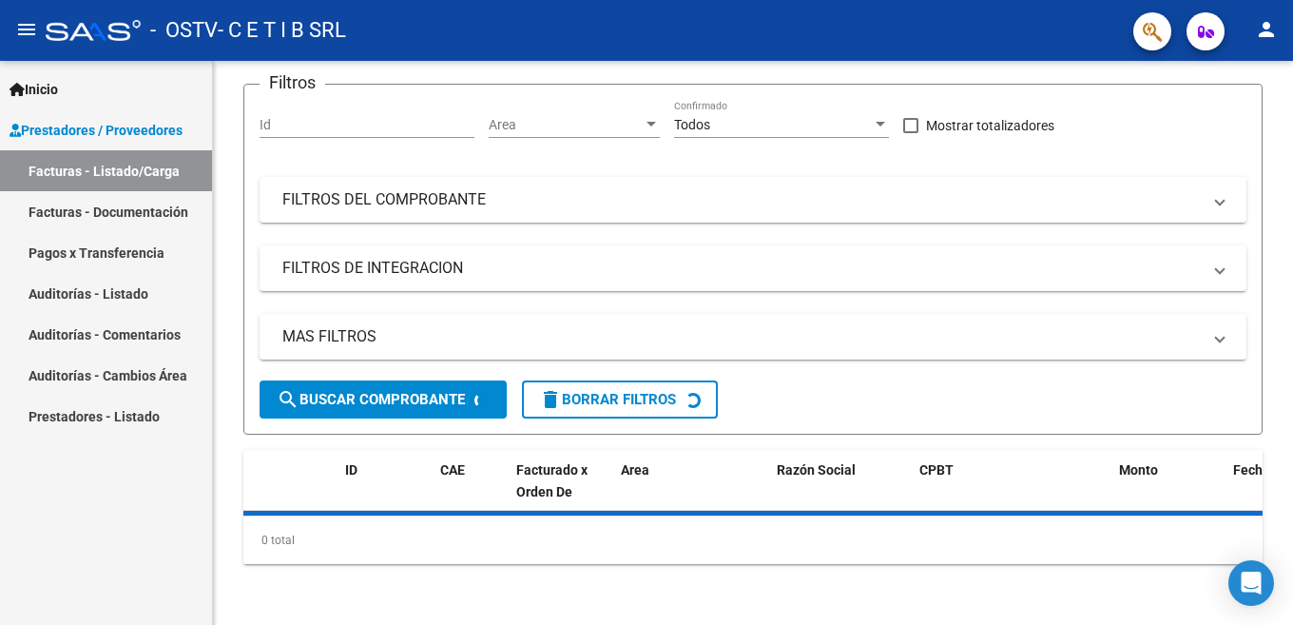
scroll to position [476, 0]
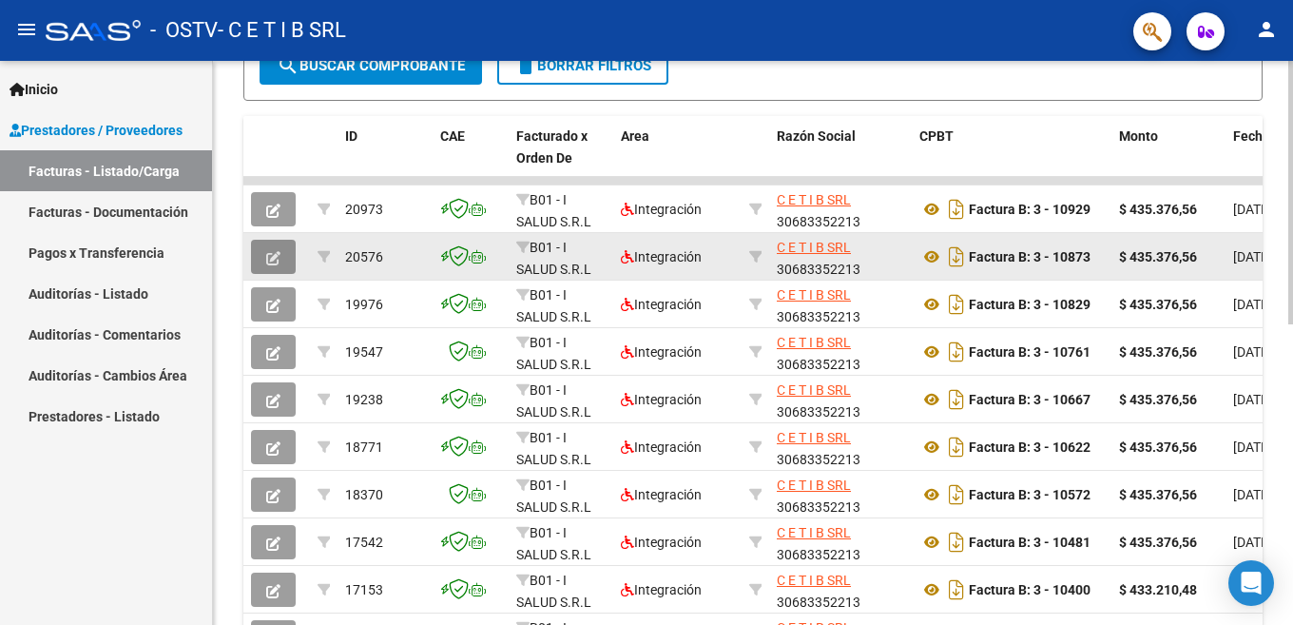
click at [268, 254] on icon "button" at bounding box center [273, 258] width 14 height 14
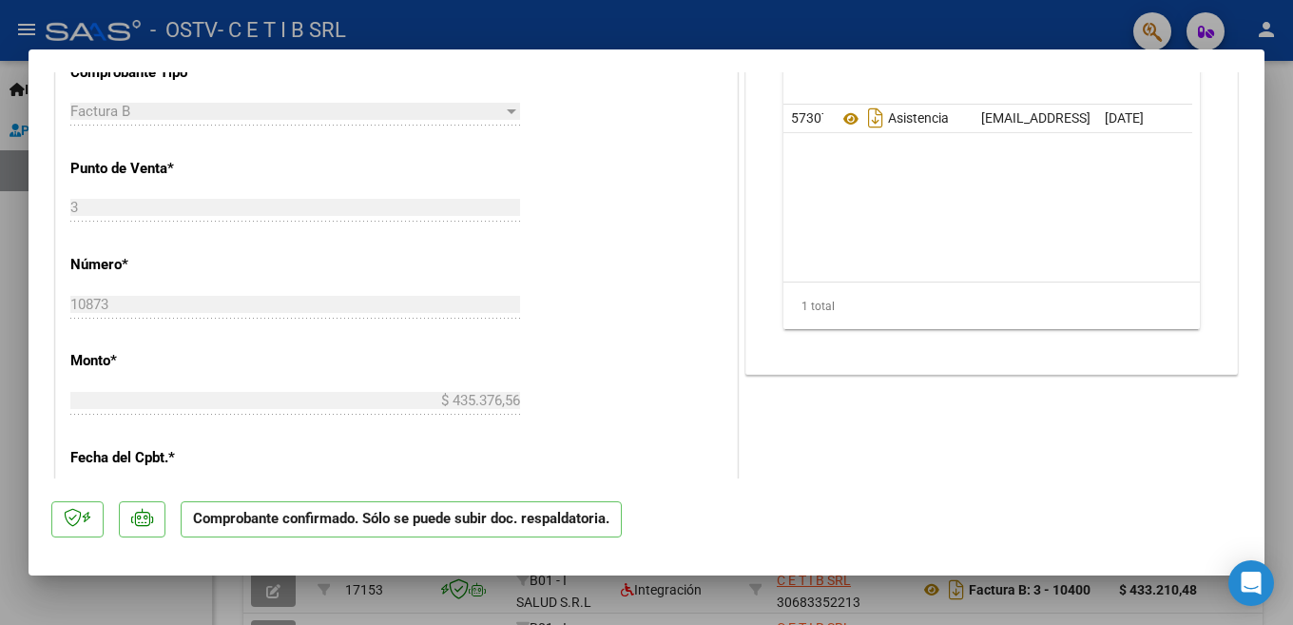
scroll to position [666, 0]
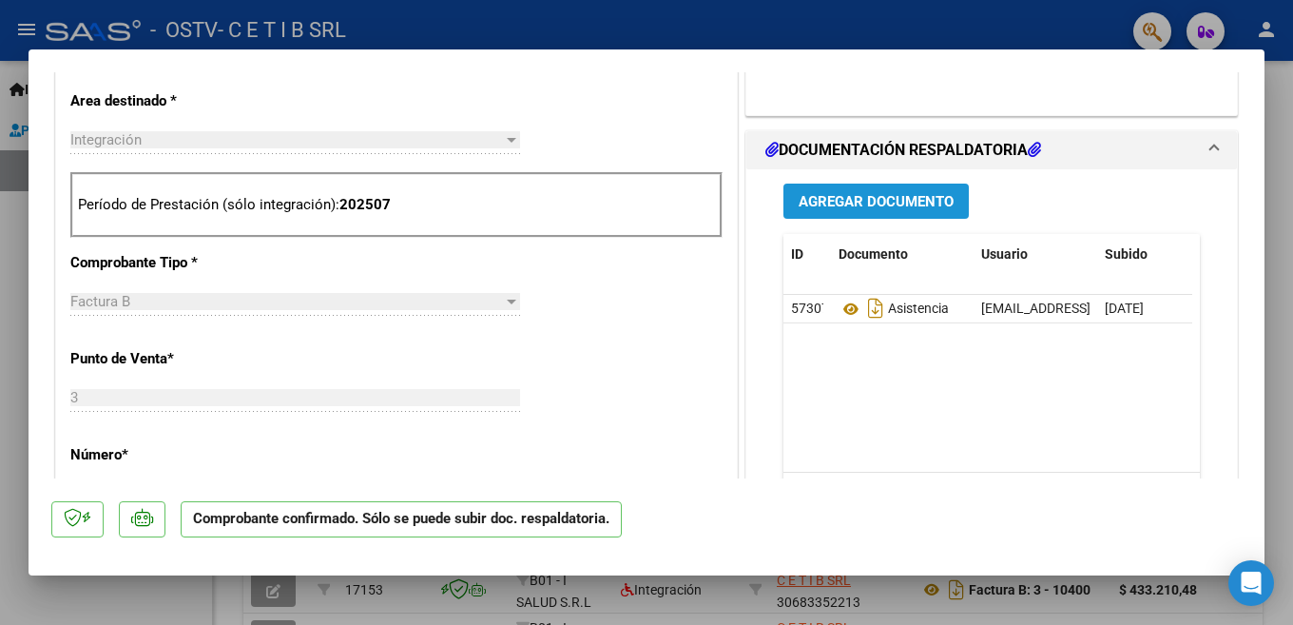
click at [892, 205] on span "Agregar Documento" at bounding box center [876, 201] width 155 height 17
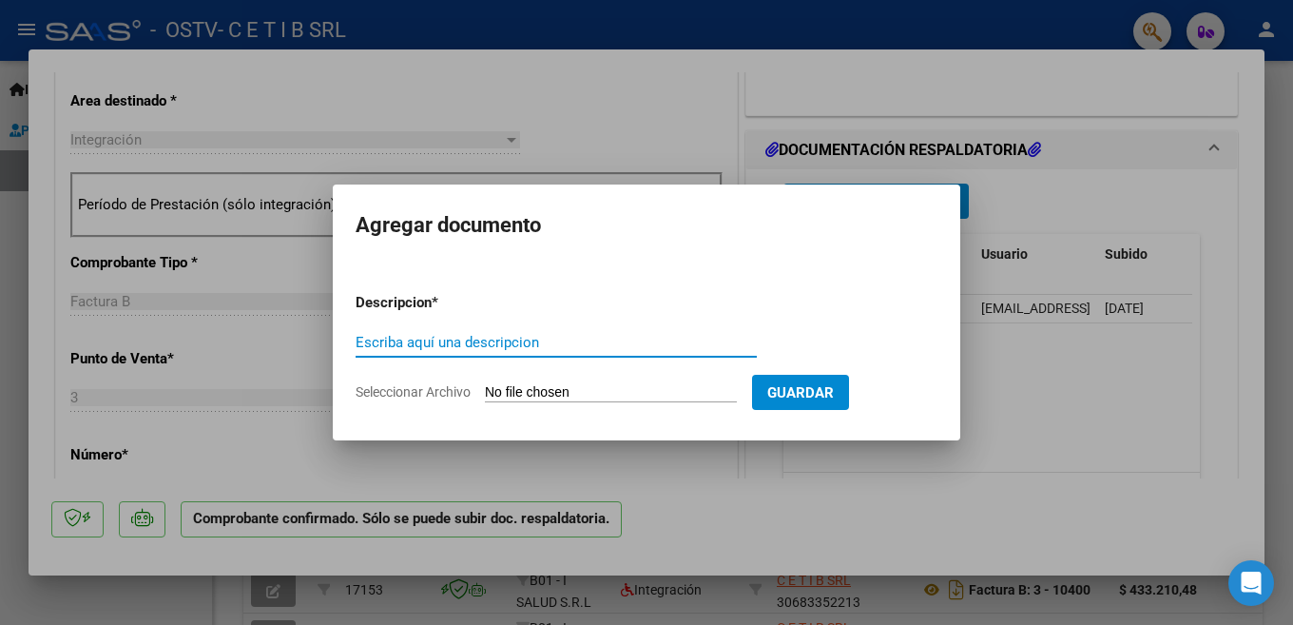
click at [463, 347] on input "Escriba aquí una descripcion" at bounding box center [556, 342] width 401 height 17
type input "recibo"
click at [488, 390] on input "Seleccionar Archivo" at bounding box center [611, 393] width 252 height 18
type input "C:\fakepath\8202.jpg"
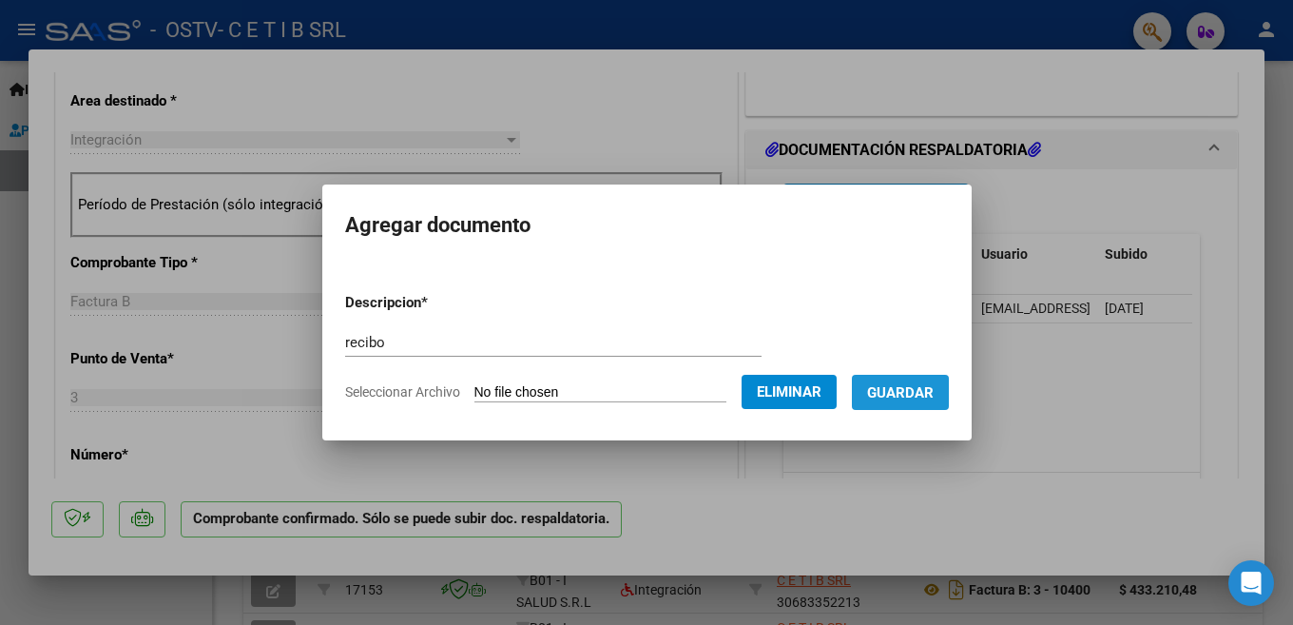
click at [928, 393] on span "Guardar" at bounding box center [900, 392] width 67 height 17
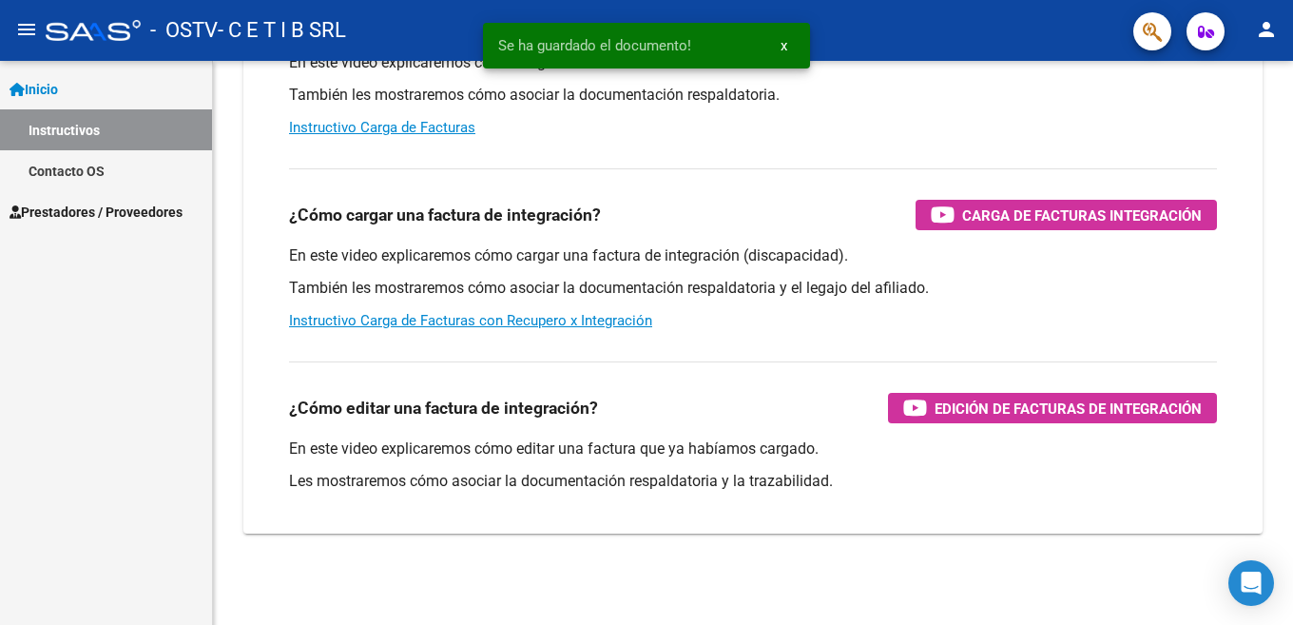
scroll to position [270, 0]
click at [97, 204] on span "Prestadores / Proveedores" at bounding box center [96, 212] width 173 height 21
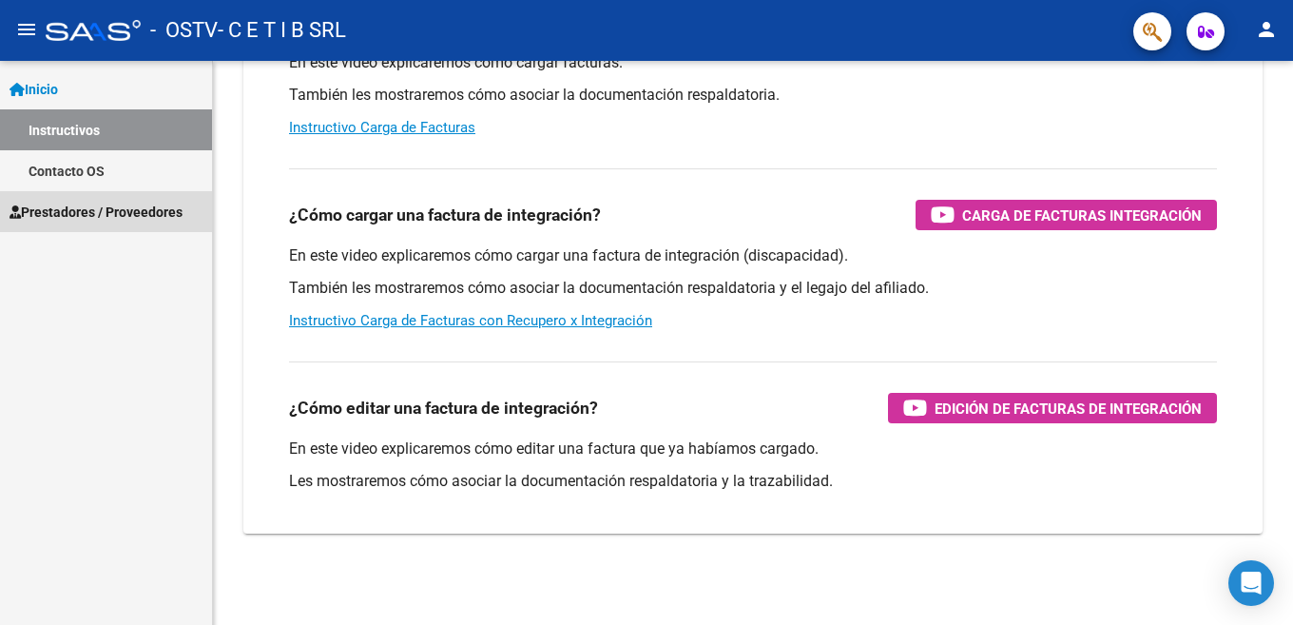
click at [103, 219] on span "Prestadores / Proveedores" at bounding box center [96, 212] width 173 height 21
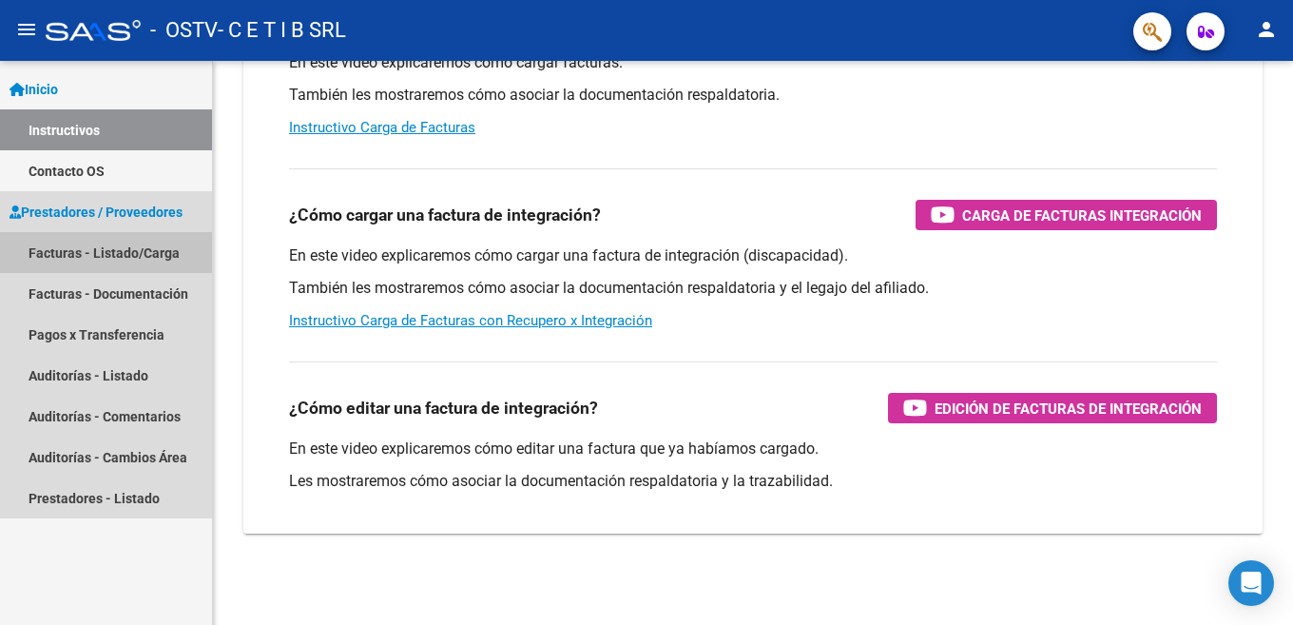
click at [99, 249] on link "Facturas - Listado/Carga" at bounding box center [106, 252] width 212 height 41
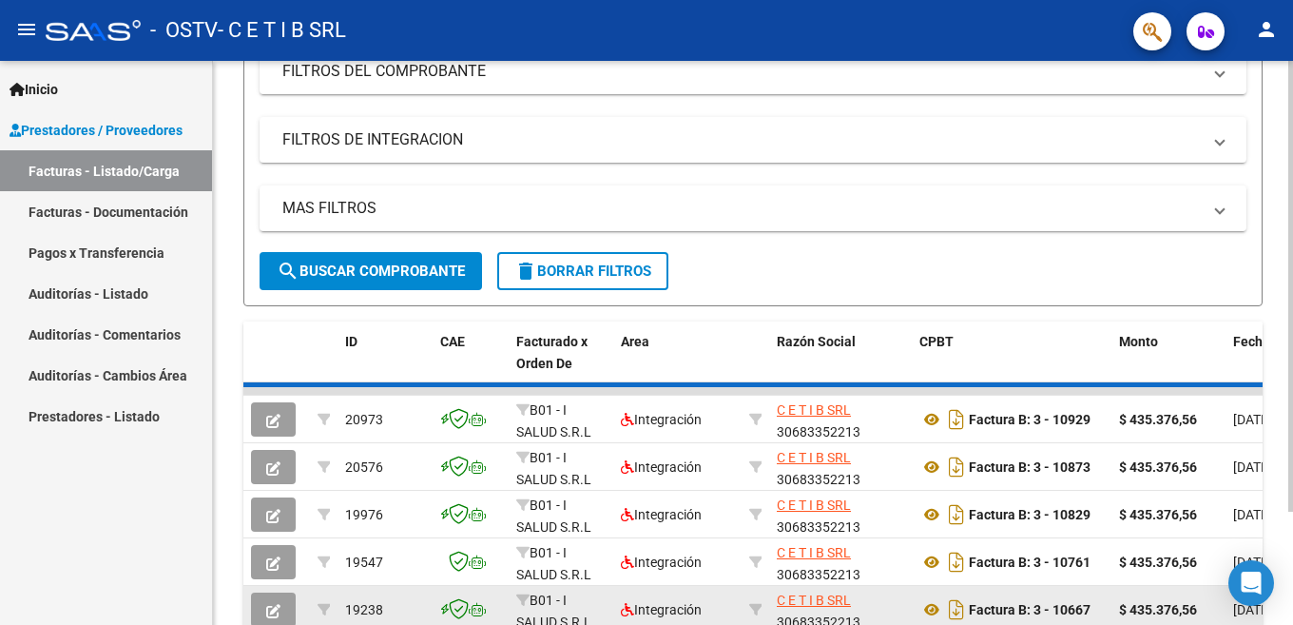
scroll to position [476, 0]
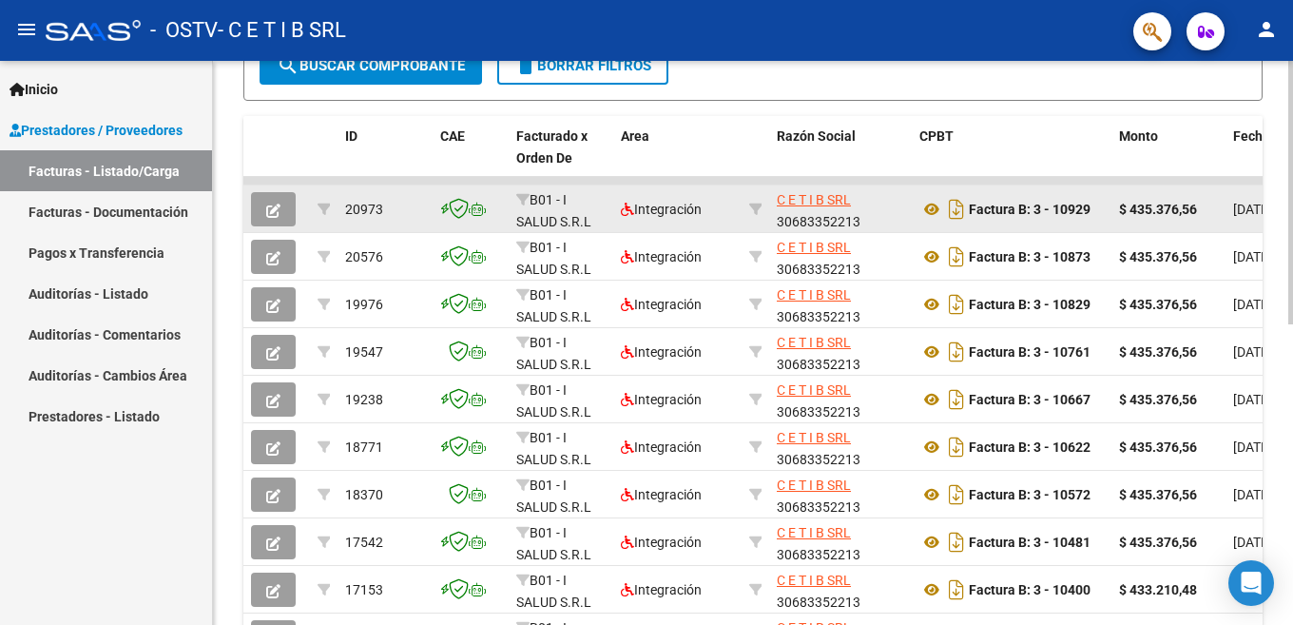
click at [268, 210] on icon "button" at bounding box center [273, 211] width 14 height 14
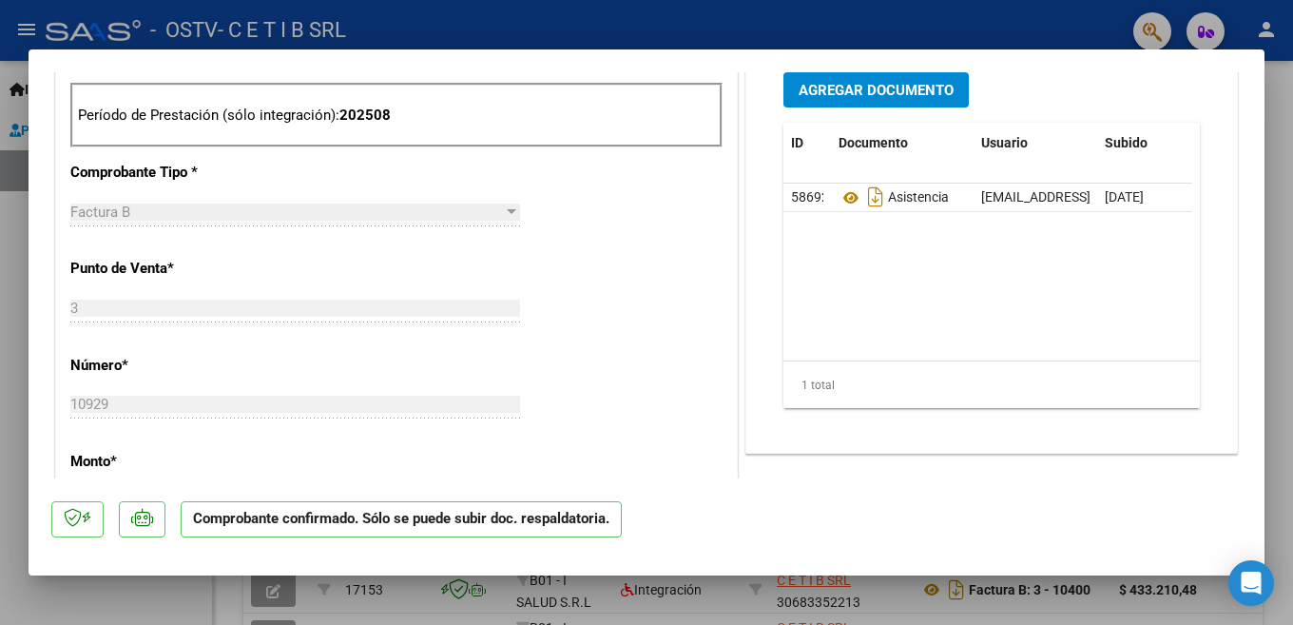
scroll to position [666, 0]
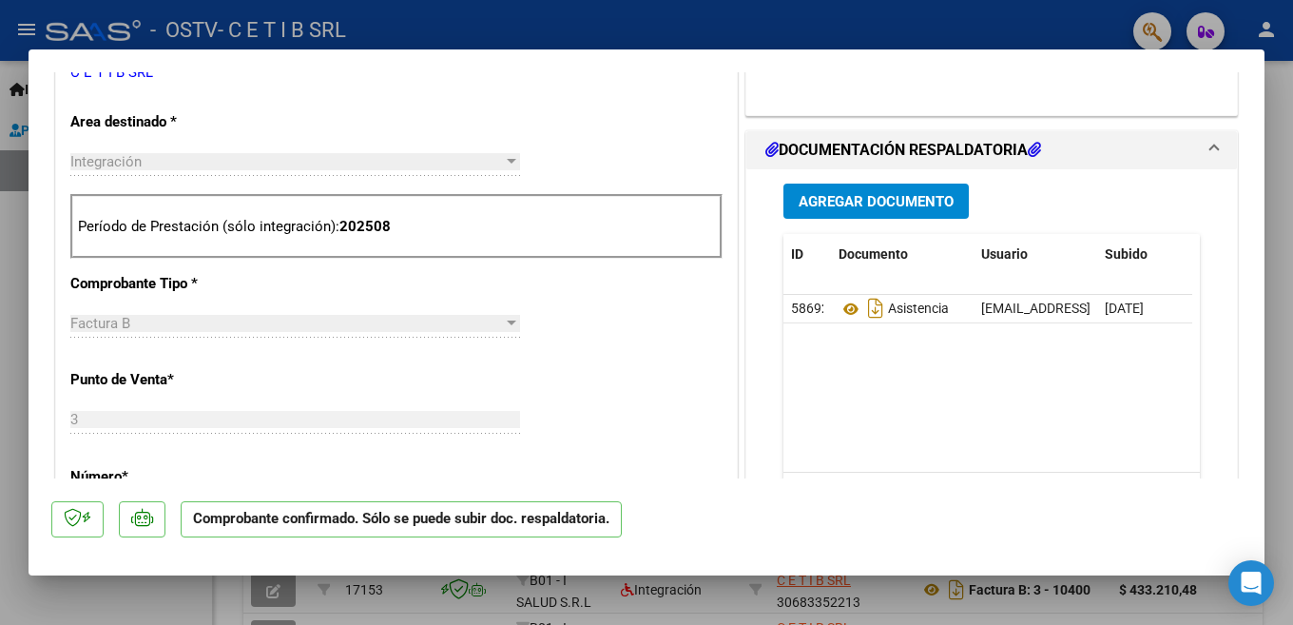
click at [828, 206] on span "Agregar Documento" at bounding box center [876, 201] width 155 height 17
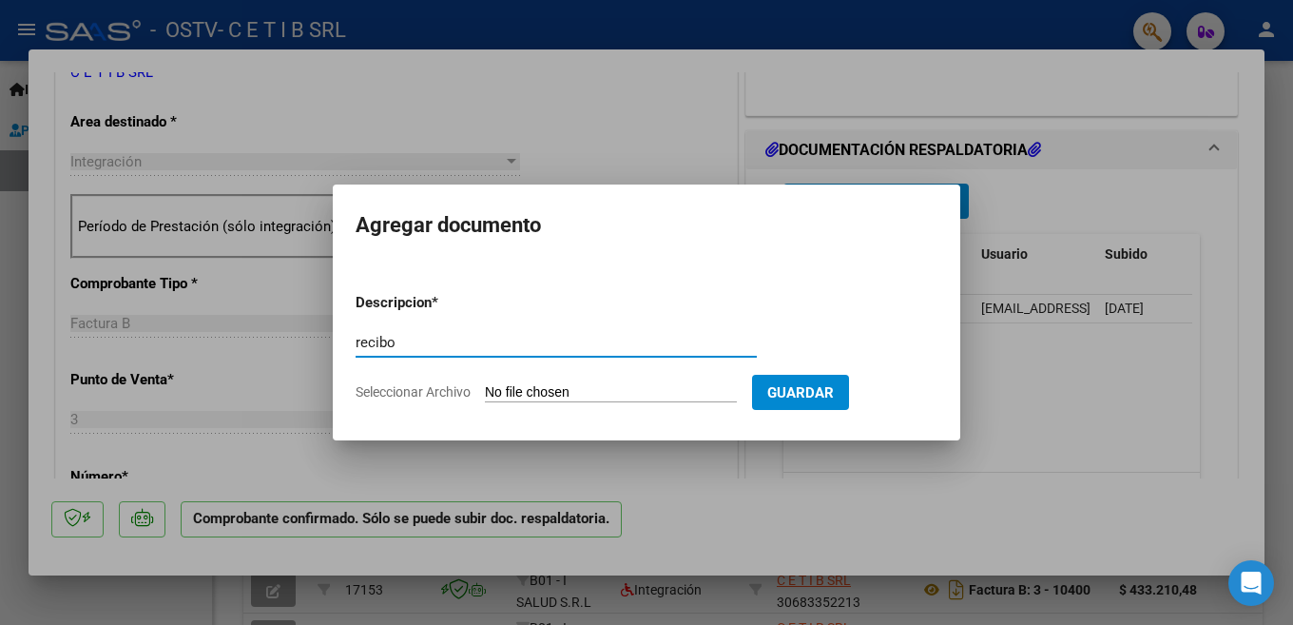
type input "recibo"
click at [492, 385] on input "Seleccionar Archivo" at bounding box center [611, 393] width 252 height 18
type input "C:\fakepath\8203.jpg"
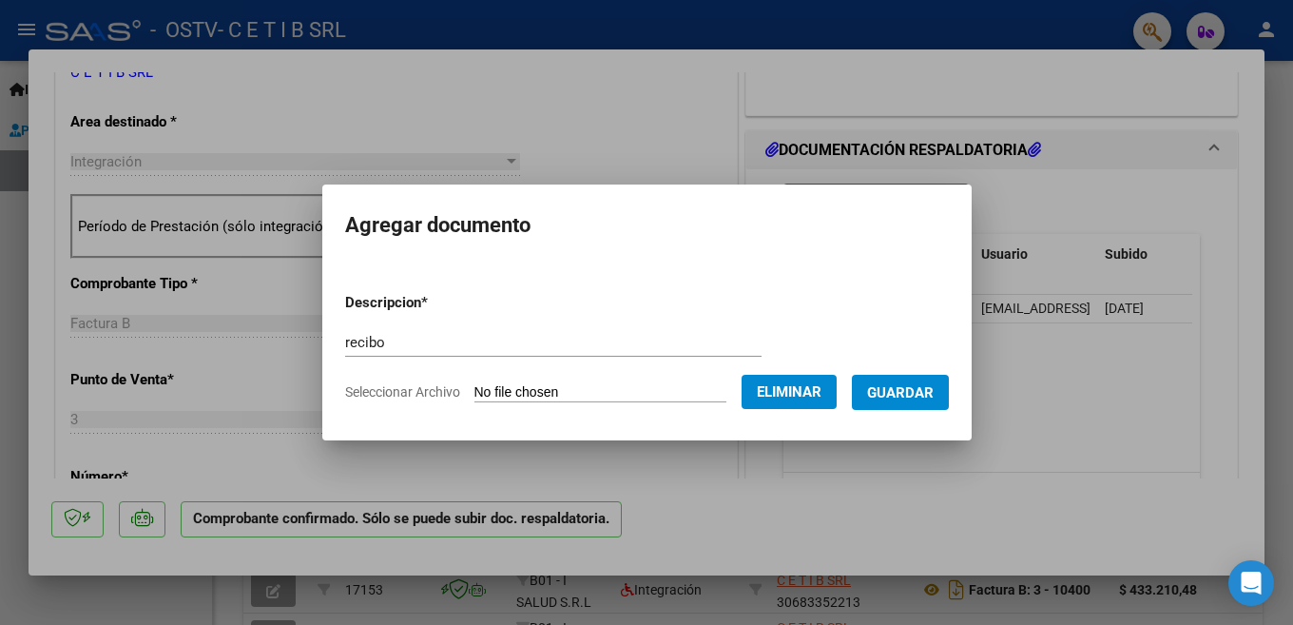
click at [920, 398] on span "Guardar" at bounding box center [900, 392] width 67 height 17
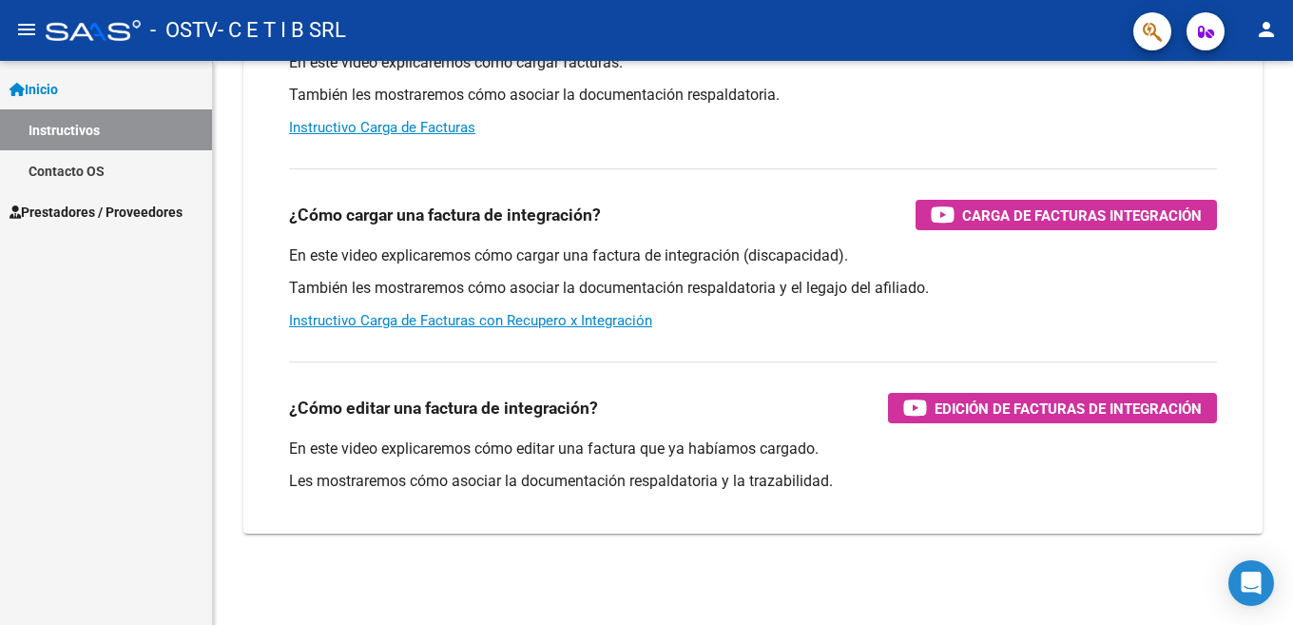
scroll to position [270, 0]
click at [78, 221] on span "Prestadores / Proveedores" at bounding box center [96, 212] width 173 height 21
click at [80, 214] on span "Prestadores / Proveedores" at bounding box center [96, 212] width 173 height 21
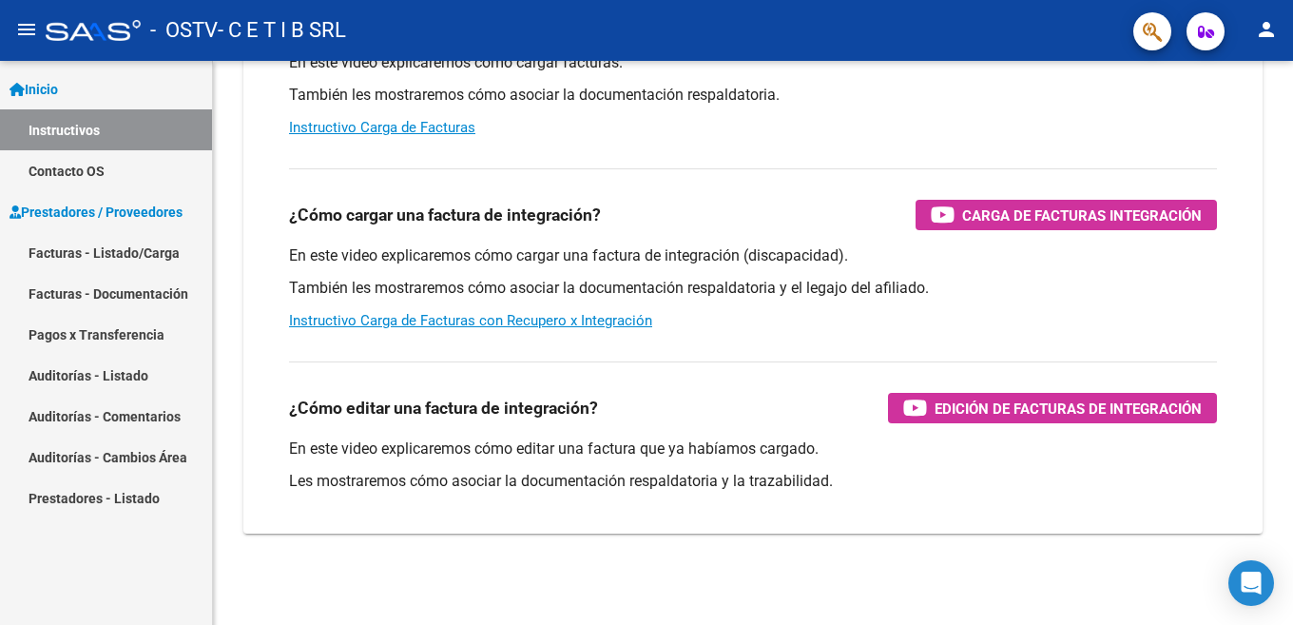
click at [87, 239] on link "Facturas - Listado/Carga" at bounding box center [106, 252] width 212 height 41
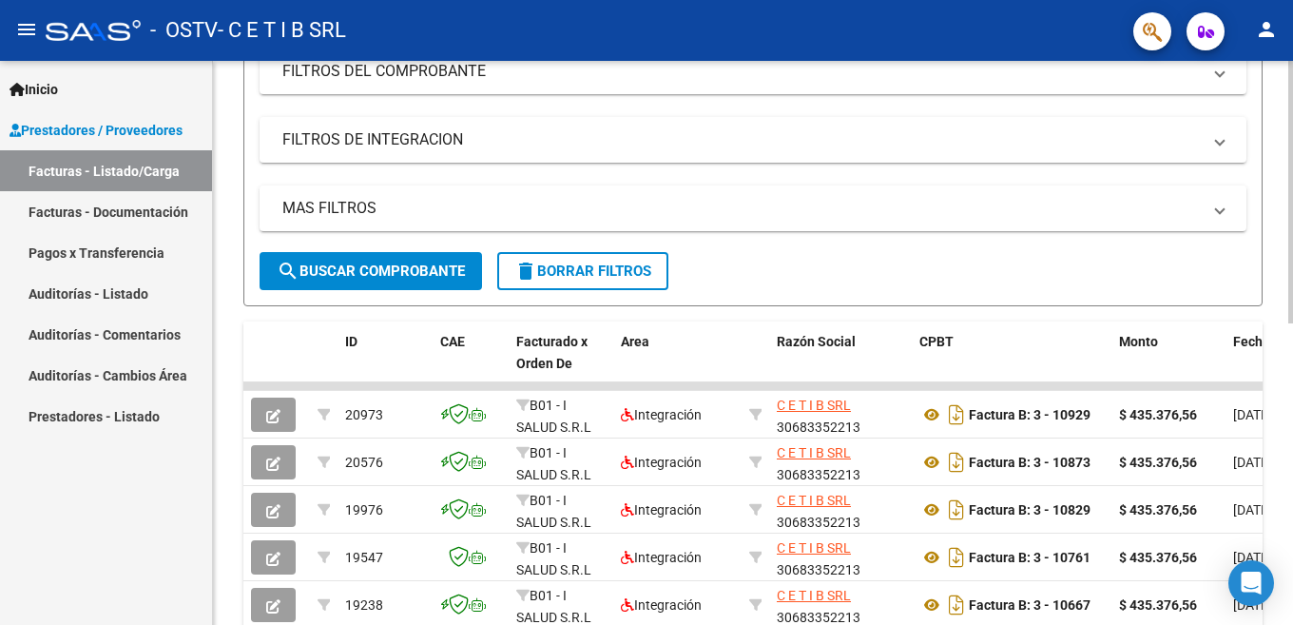
scroll to position [476, 0]
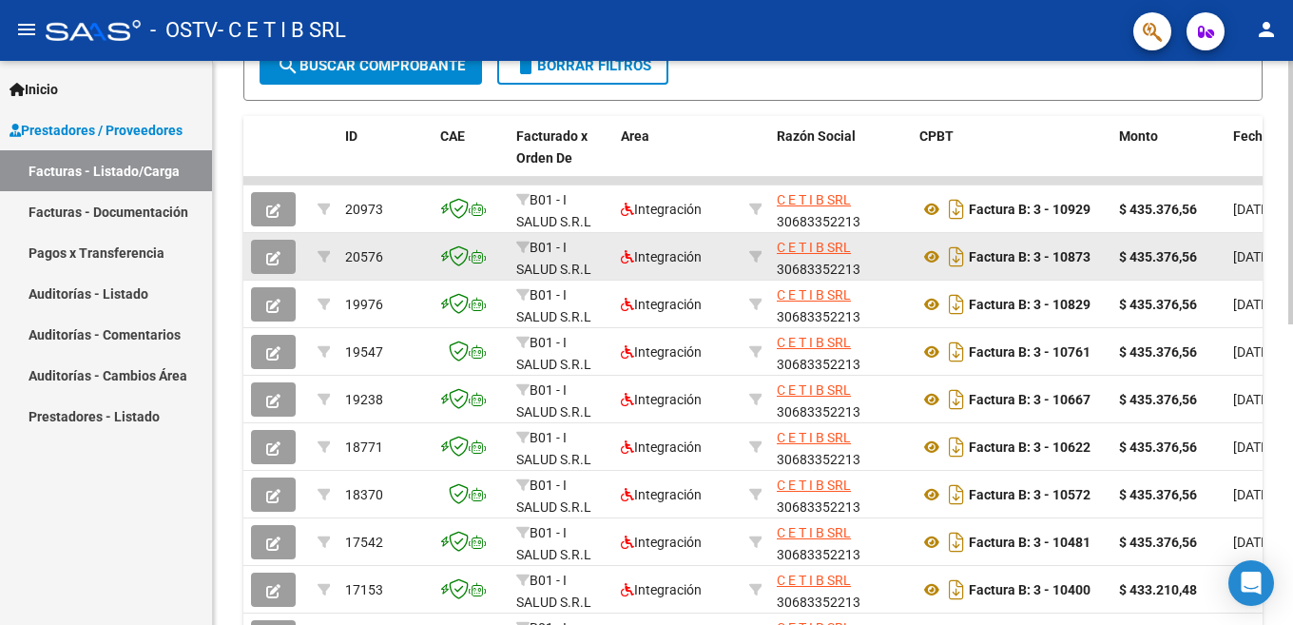
click at [276, 240] on button "button" at bounding box center [273, 257] width 45 height 34
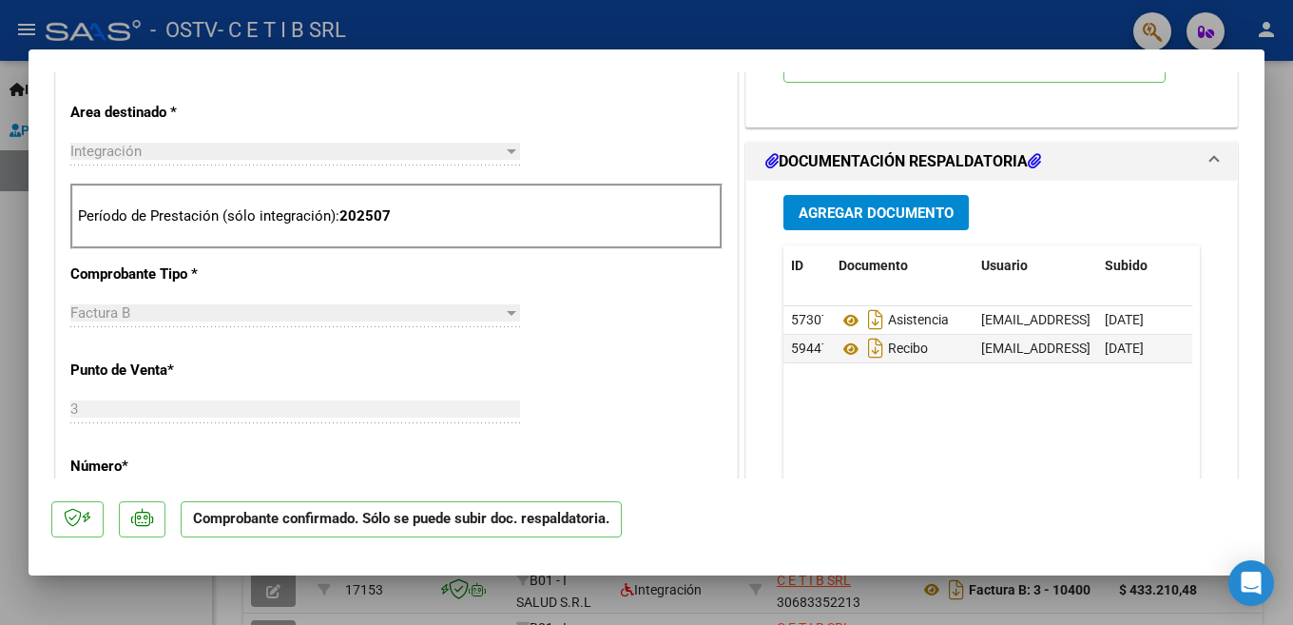
scroll to position [666, 0]
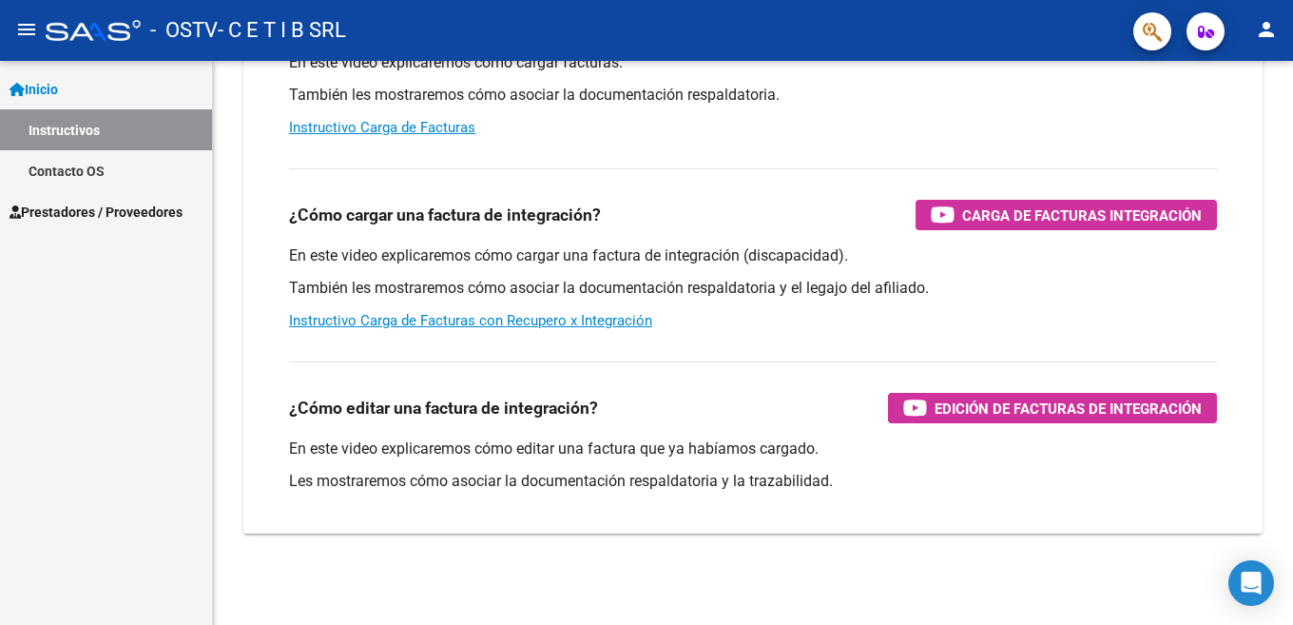
scroll to position [270, 0]
click at [99, 211] on span "Prestadores / Proveedores" at bounding box center [96, 212] width 173 height 21
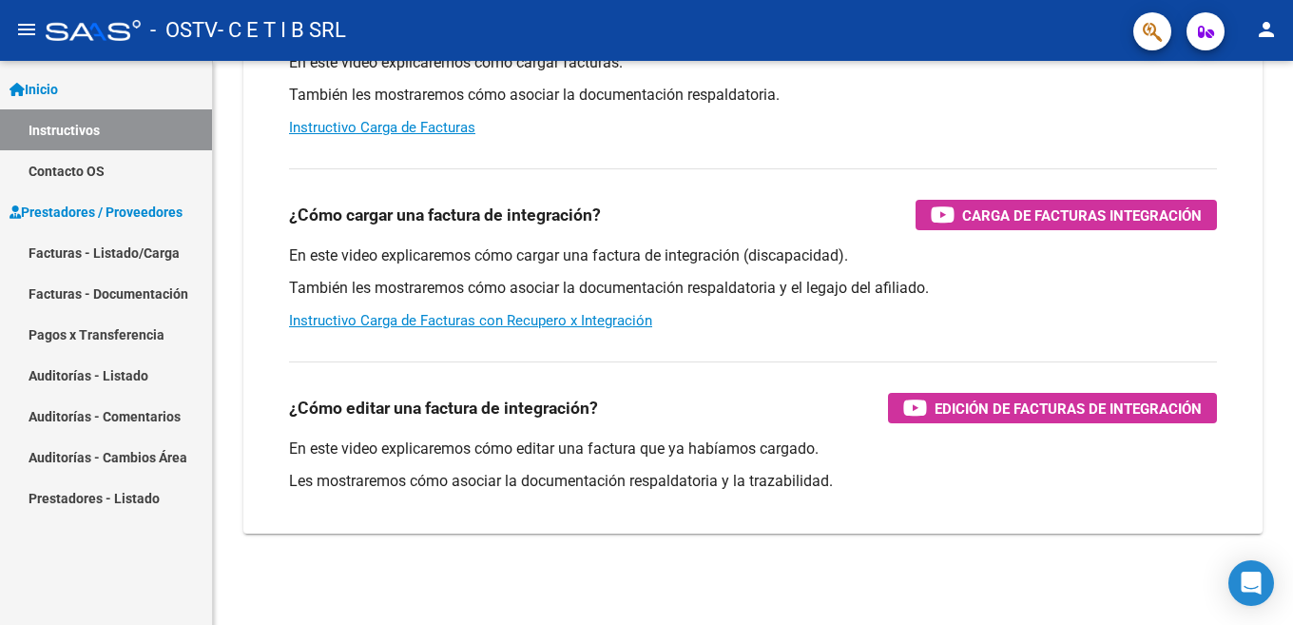
click at [99, 262] on link "Facturas - Listado/Carga" at bounding box center [106, 252] width 212 height 41
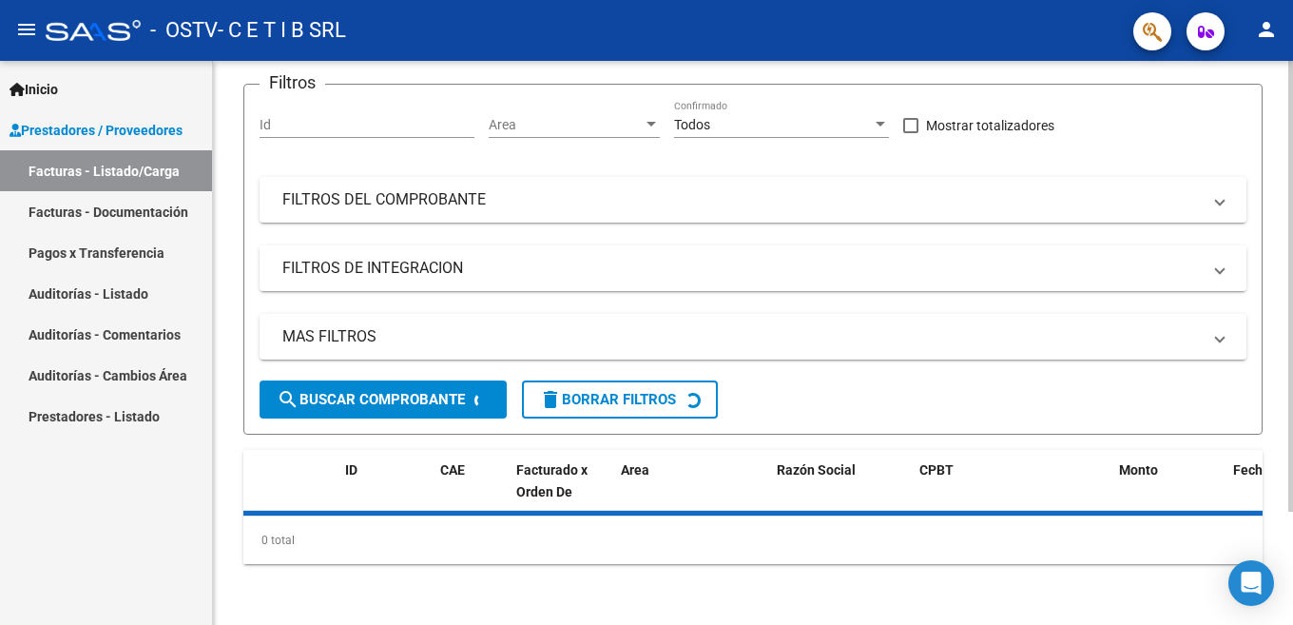
scroll to position [476, 0]
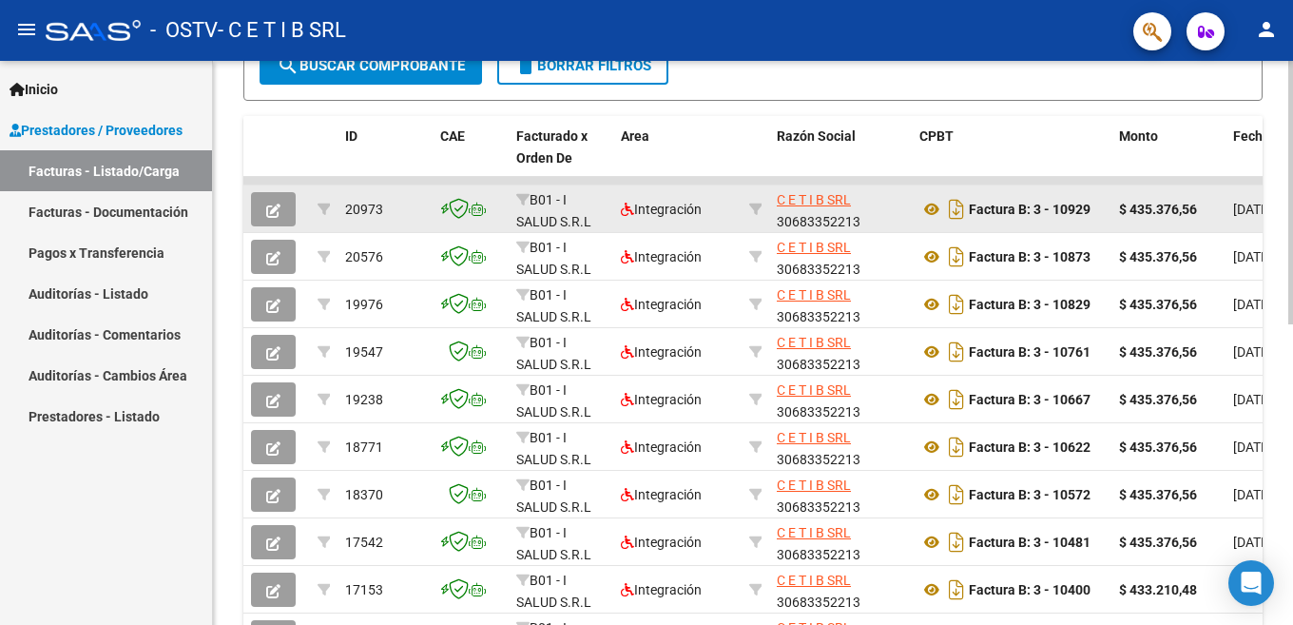
click at [255, 198] on button "button" at bounding box center [273, 209] width 45 height 34
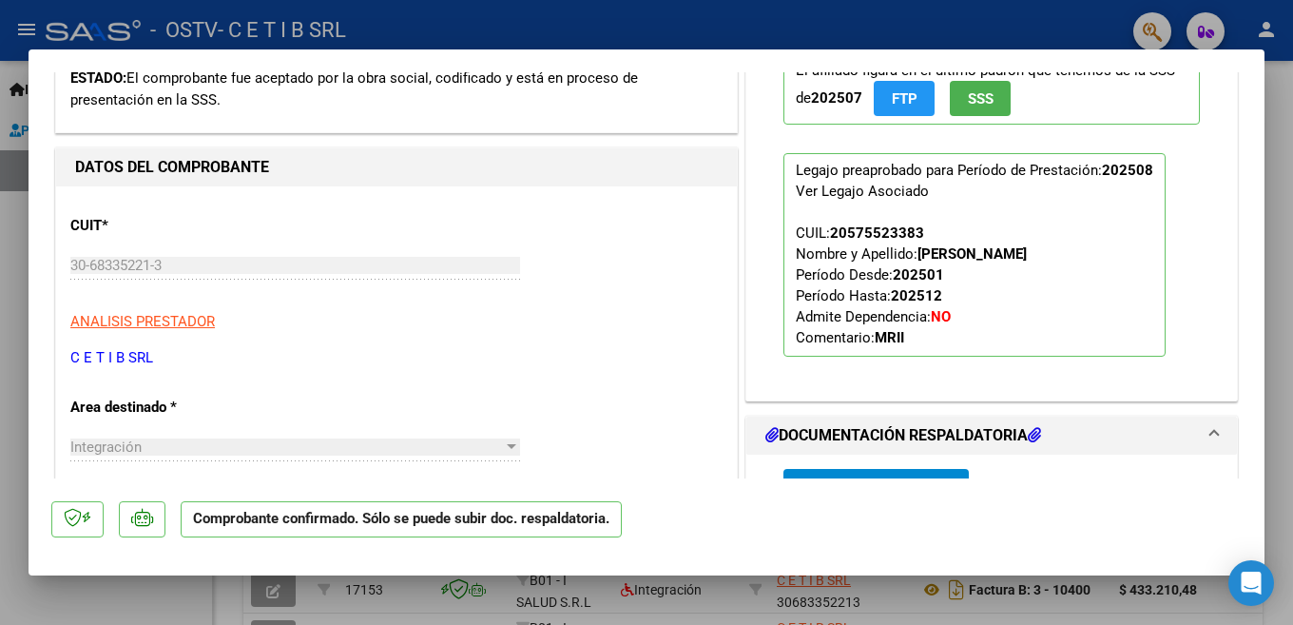
scroll to position [666, 0]
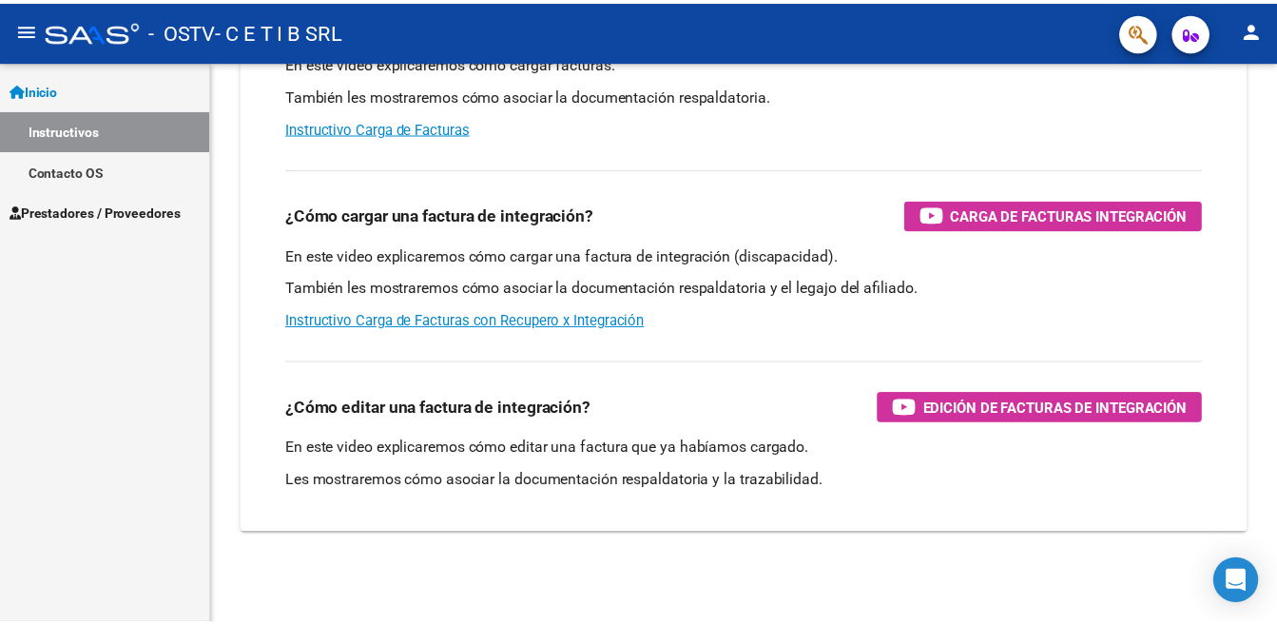
scroll to position [270, 0]
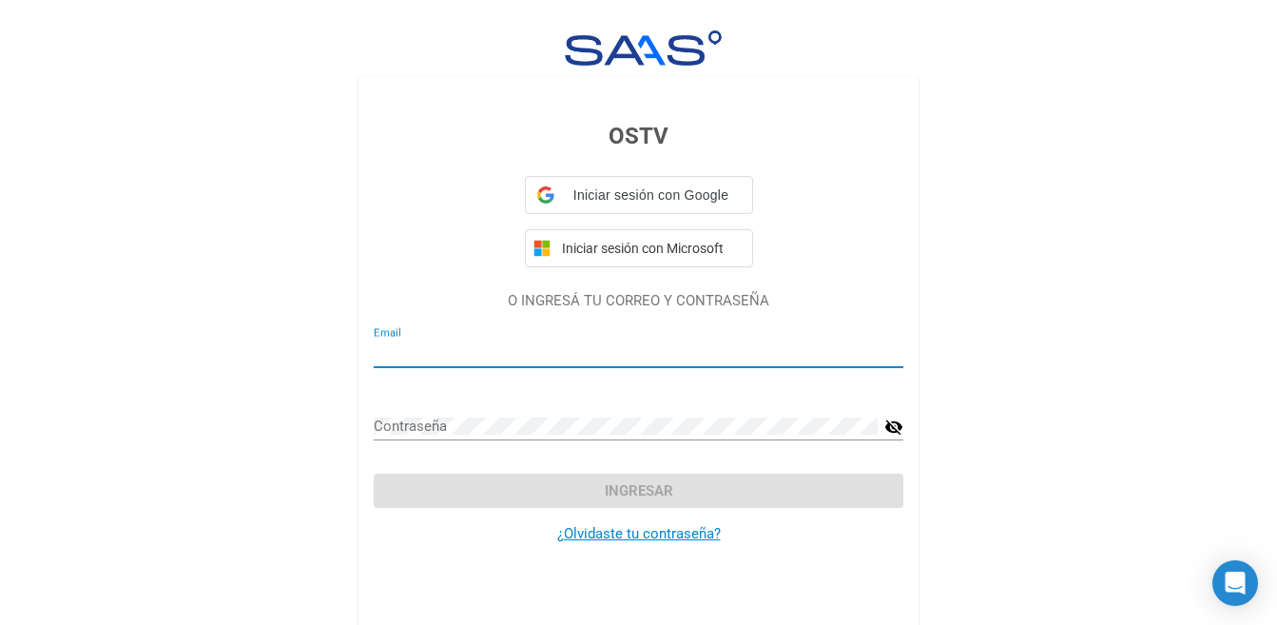
type input "[EMAIL_ADDRESS][DOMAIN_NAME]"
